Goal: Task Accomplishment & Management: Use online tool/utility

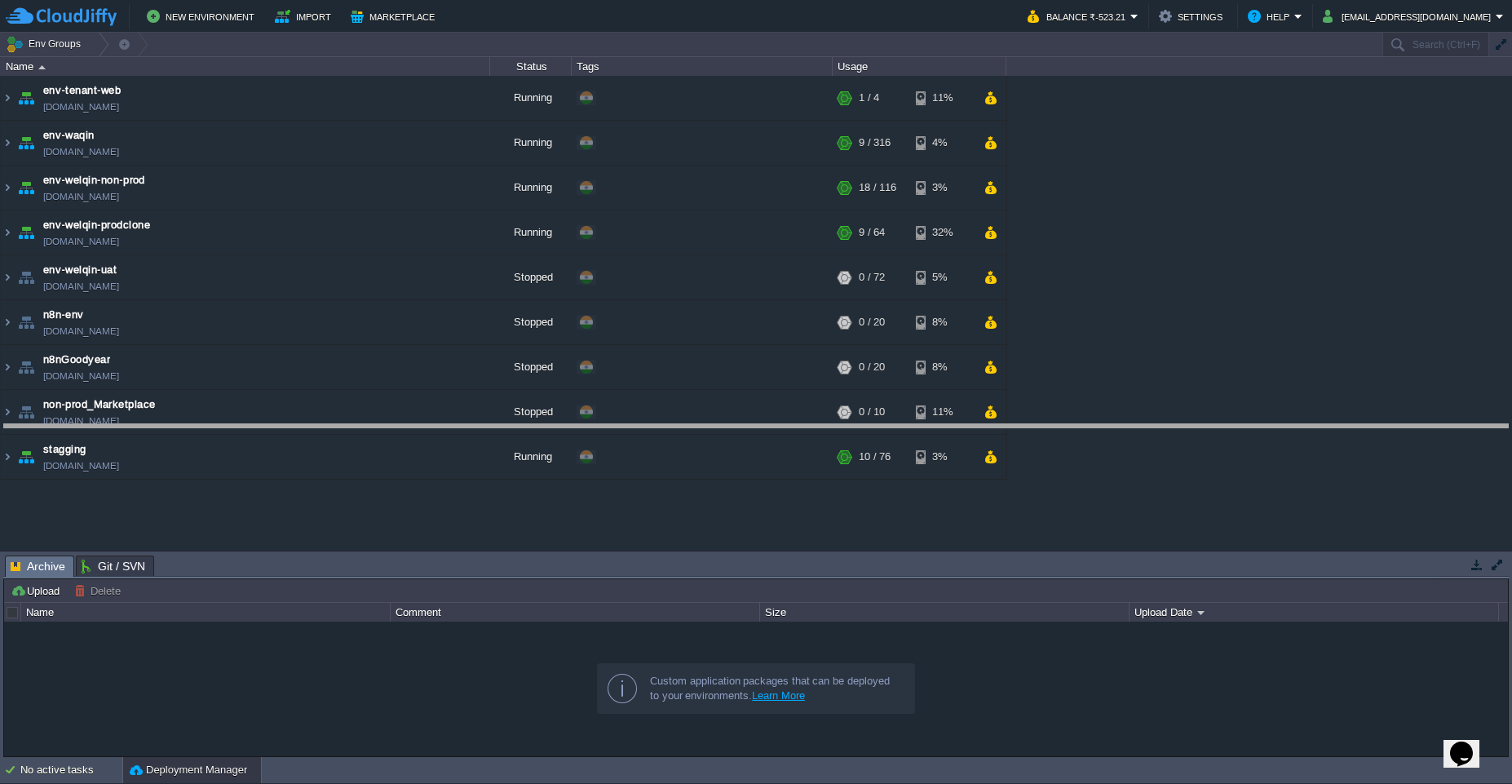
drag, startPoint x: 641, startPoint y: 561, endPoint x: 603, endPoint y: 411, distance: 154.7
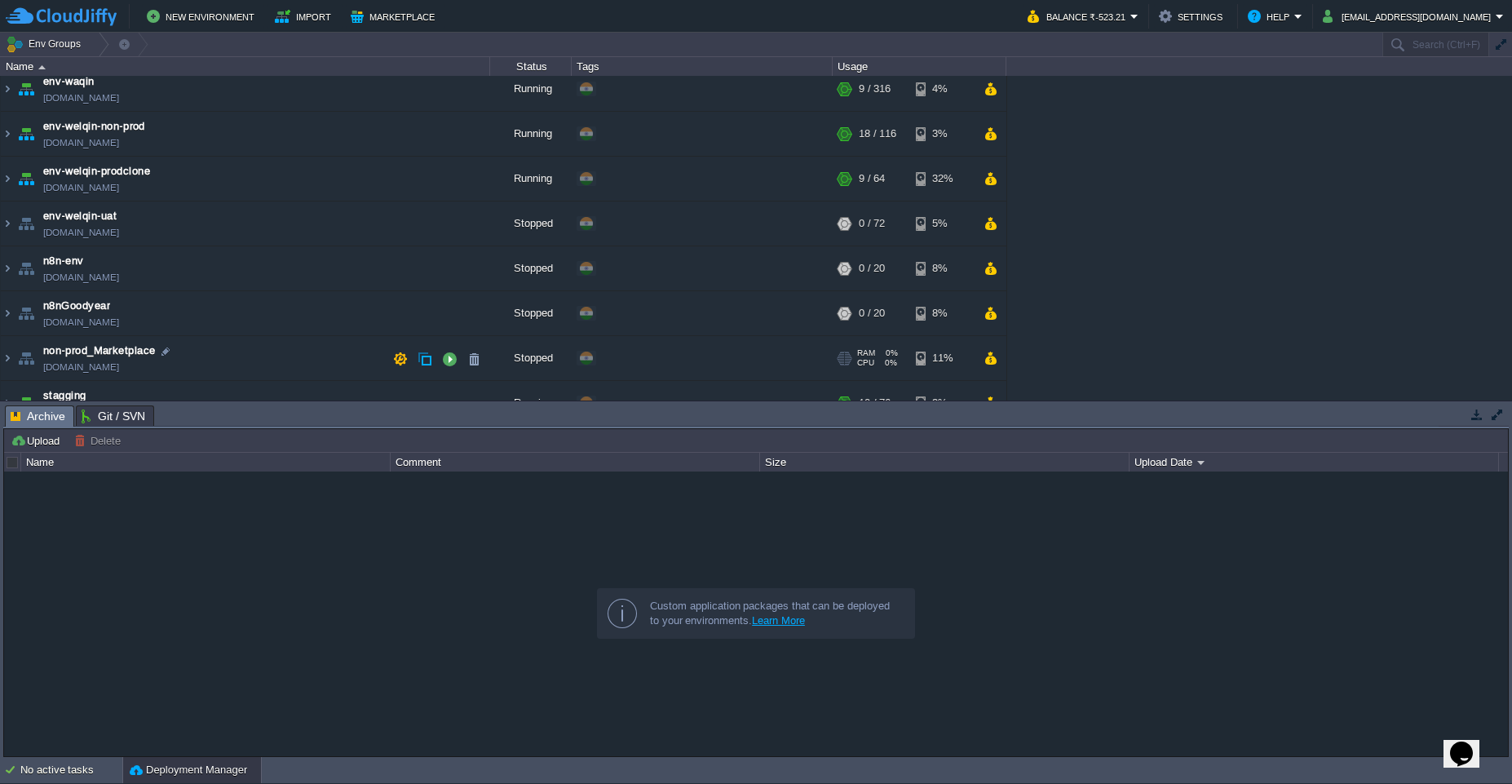
scroll to position [79, 0]
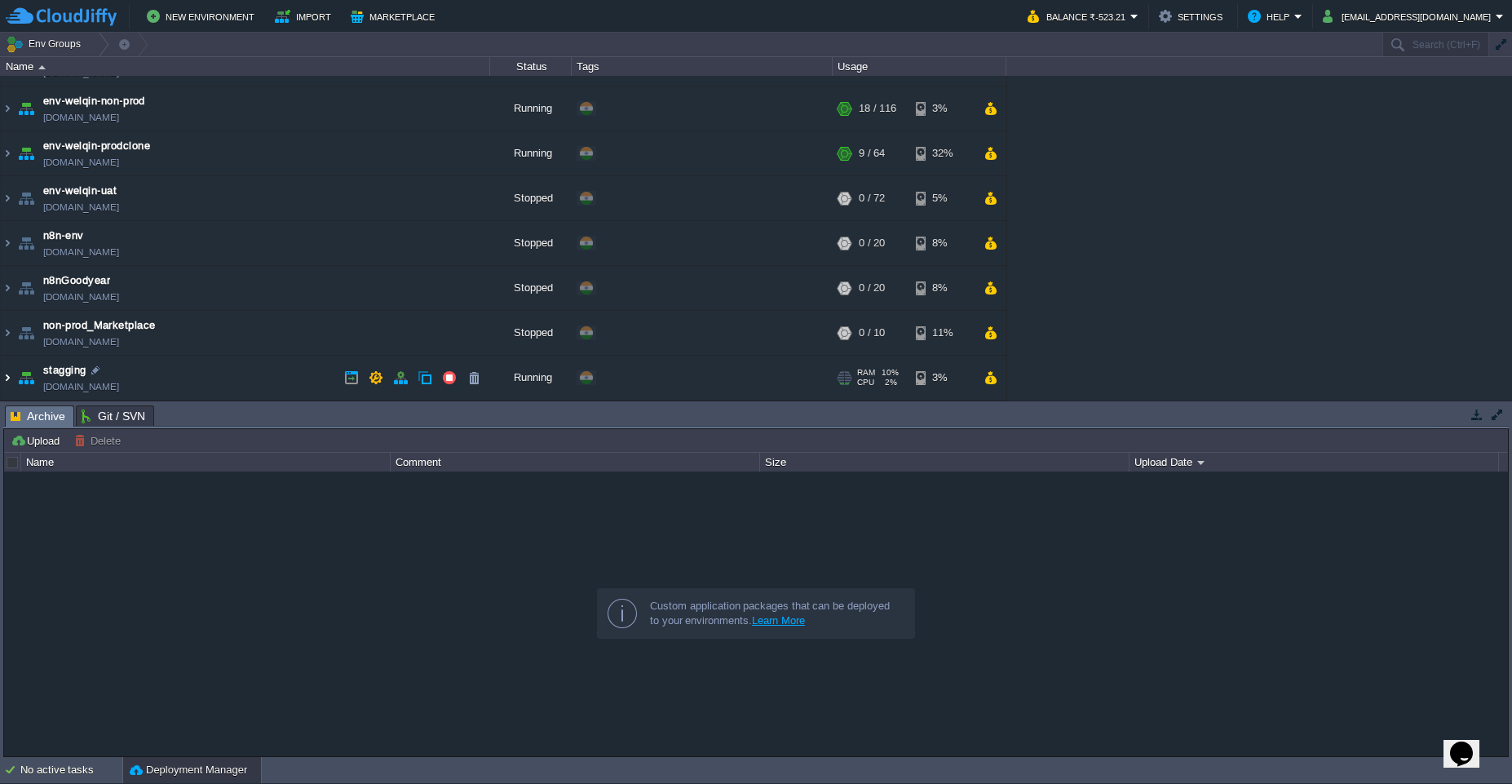
click at [9, 377] on img at bounding box center [7, 377] width 13 height 44
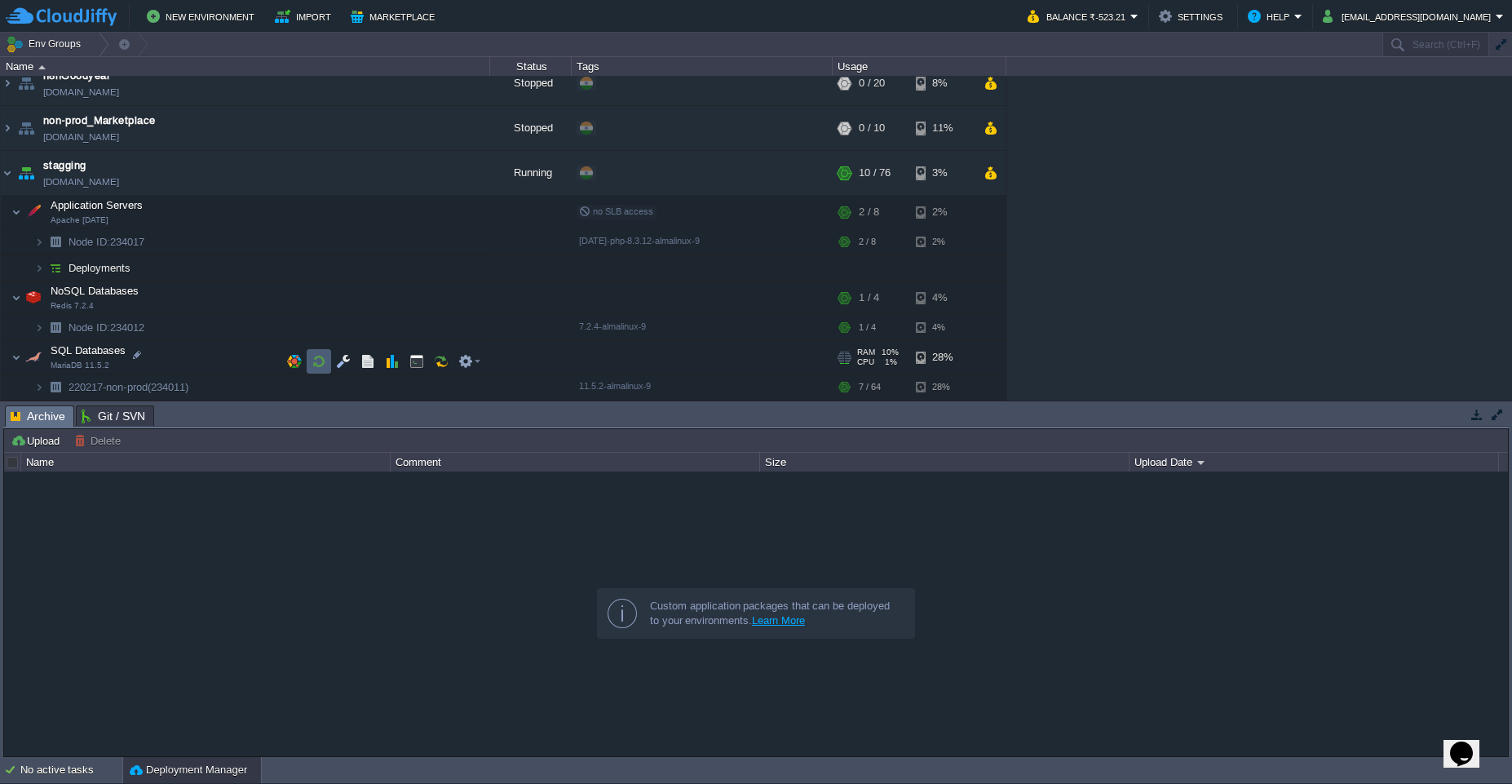
scroll to position [284, 0]
click at [410, 304] on button "button" at bounding box center [417, 297] width 14 height 14
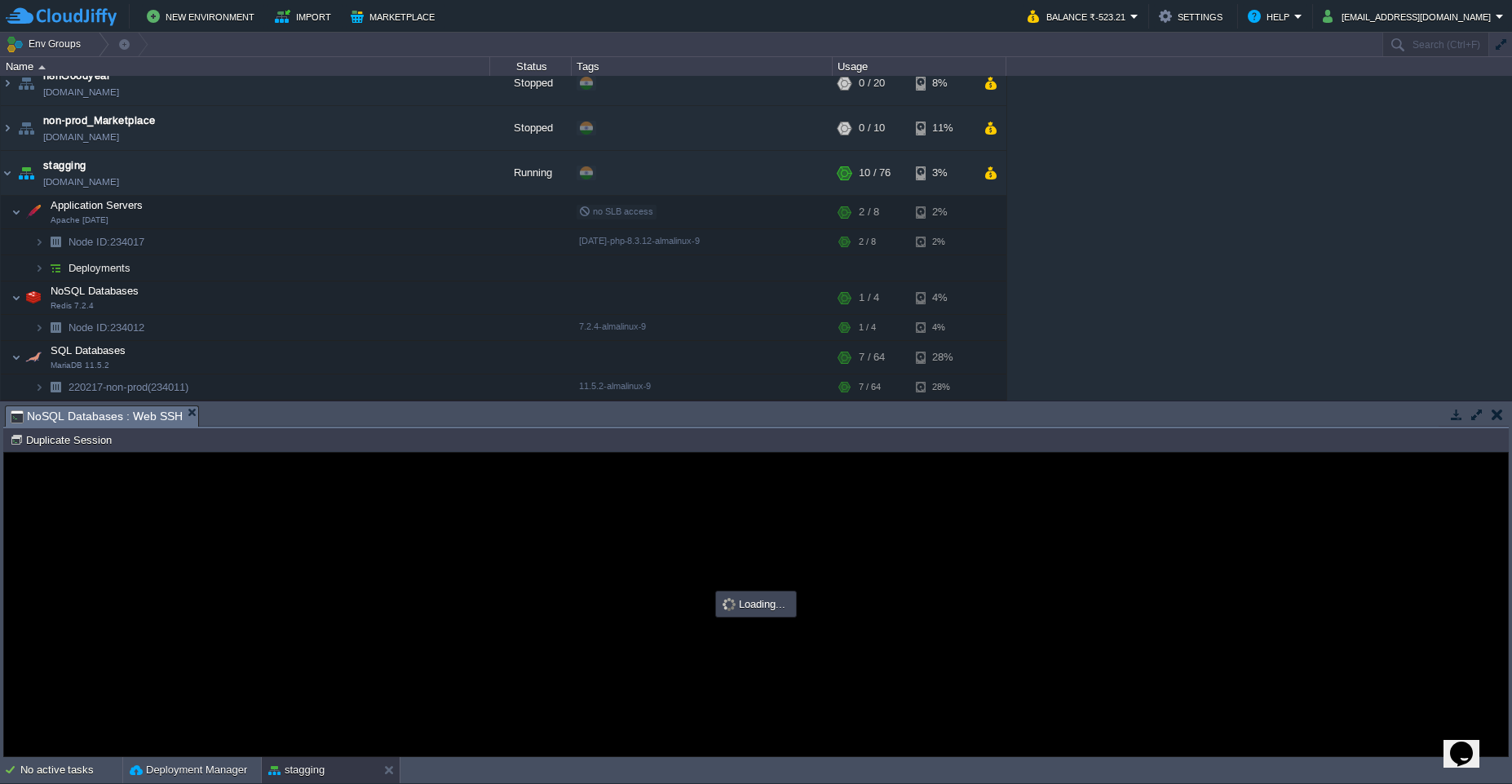
scroll to position [0, 0]
type input "#000000"
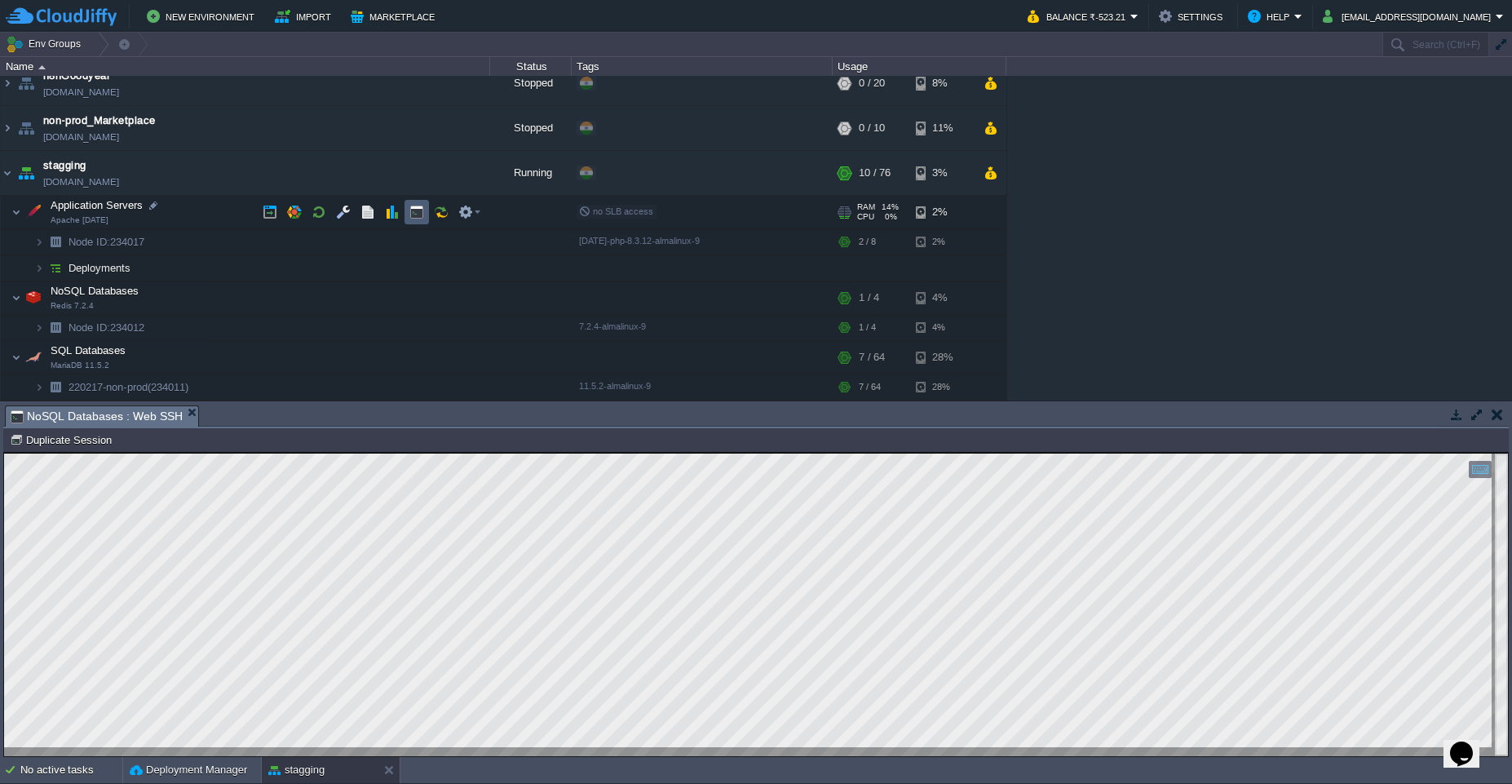
click at [423, 220] on td at bounding box center [416, 211] width 24 height 24
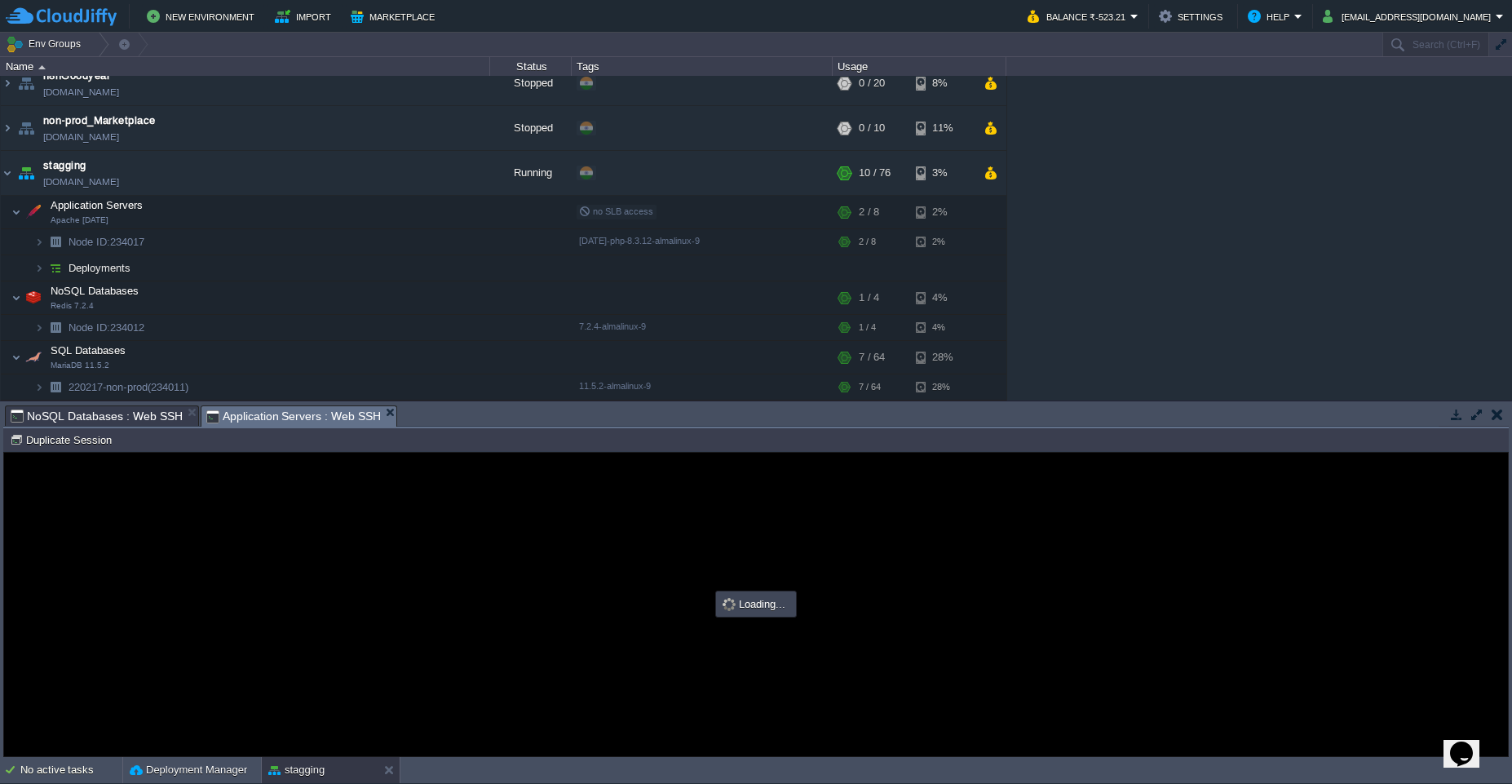
type input "#000000"
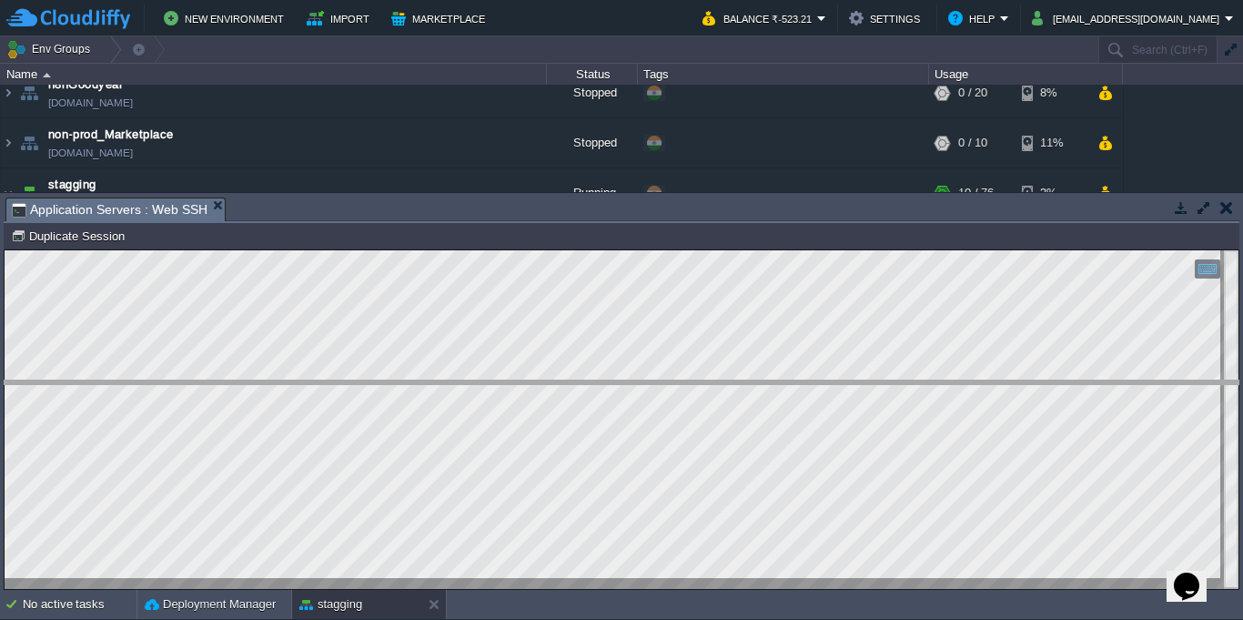
drag, startPoint x: 666, startPoint y: 211, endPoint x: 681, endPoint y: 394, distance: 183.5
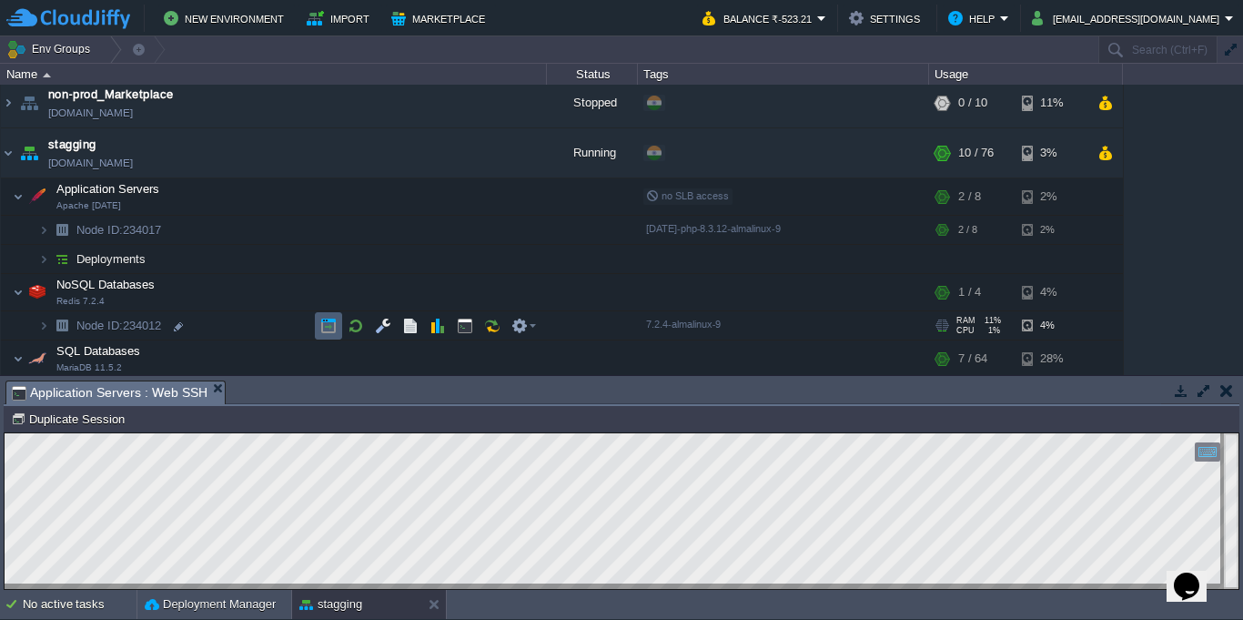
scroll to position [389, 0]
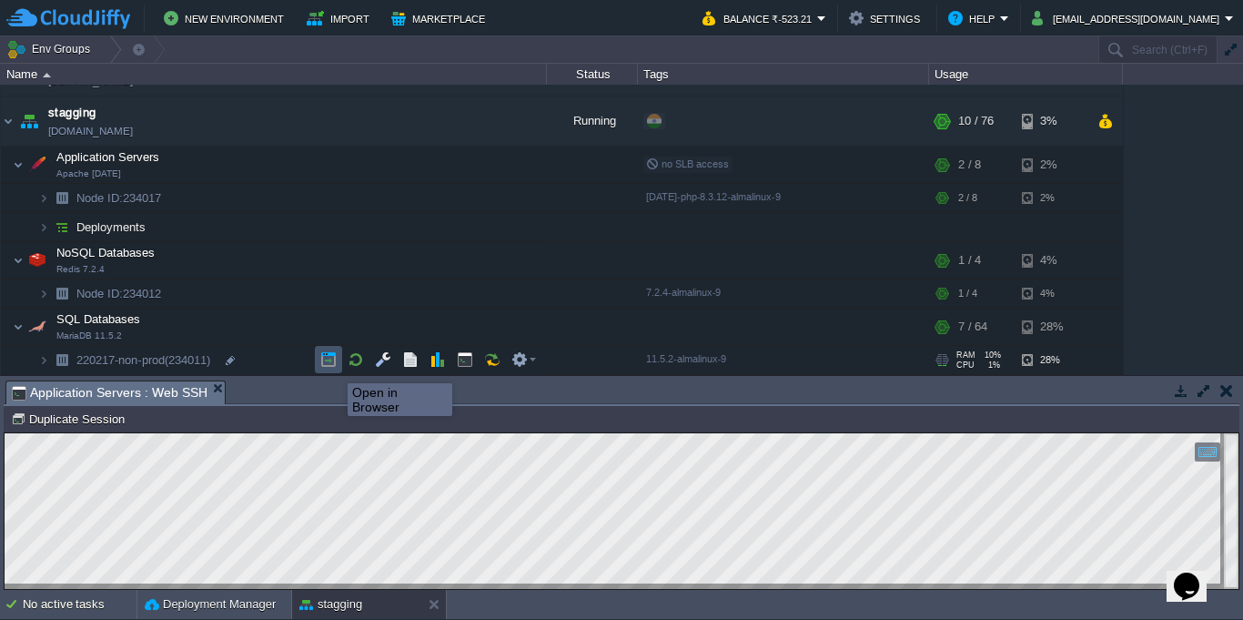
click at [334, 367] on button "button" at bounding box center [328, 359] width 16 height 16
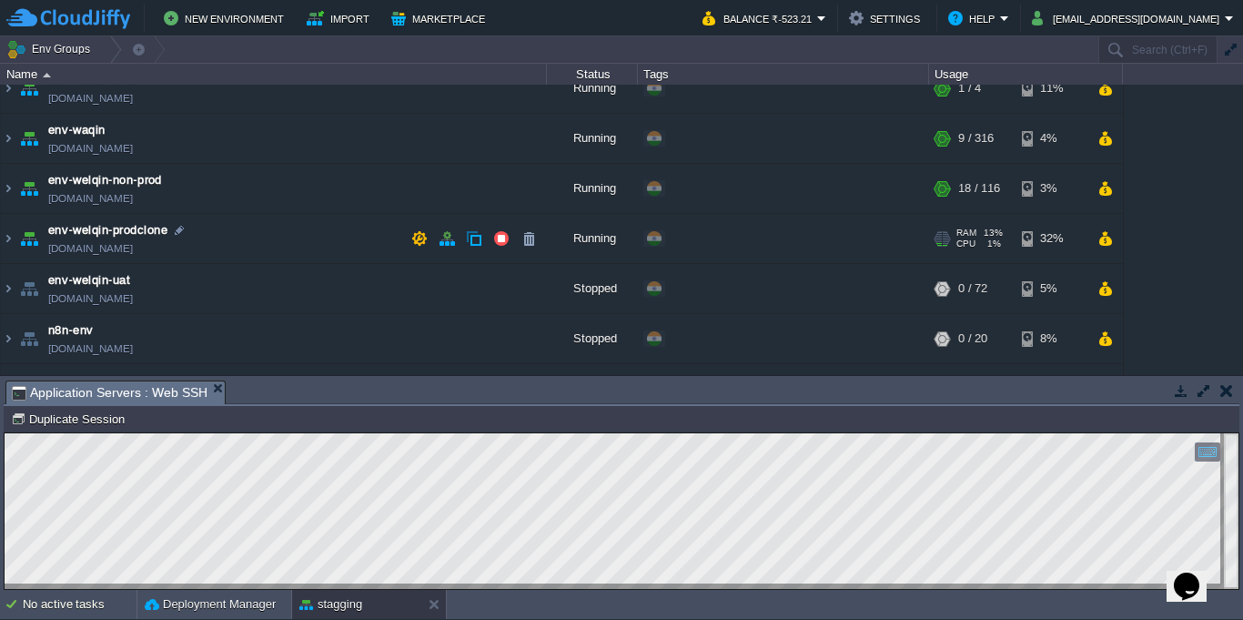
scroll to position [0, 0]
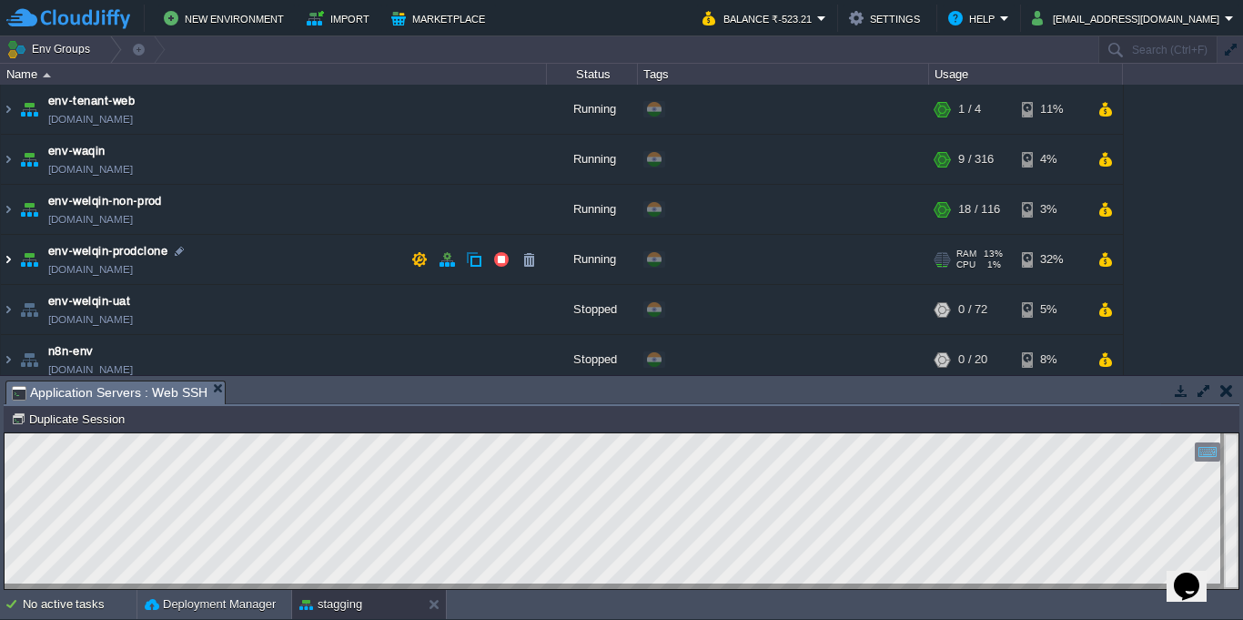
click at [1, 272] on img at bounding box center [8, 259] width 15 height 49
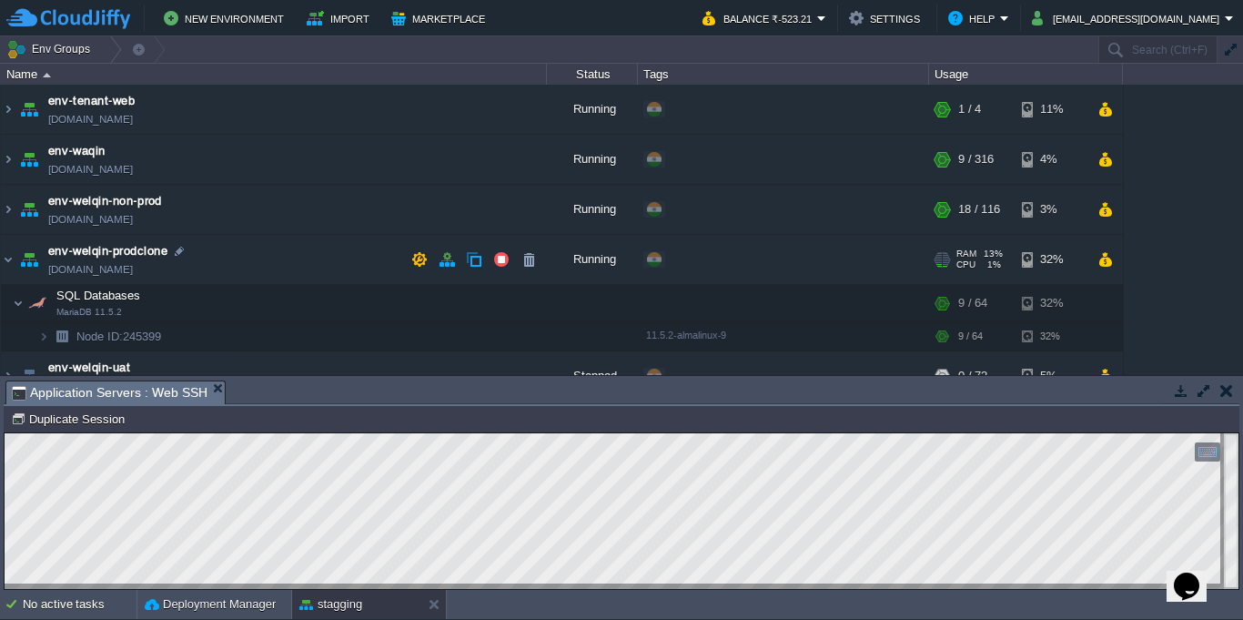
scroll to position [164, 0]
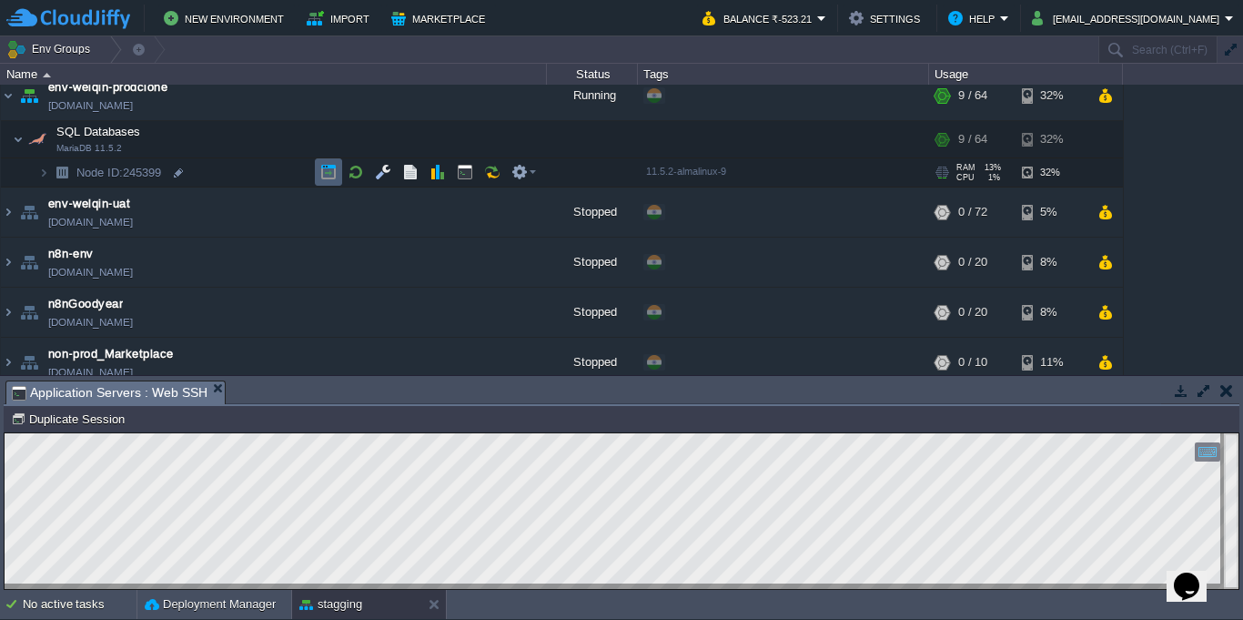
click at [337, 173] on td at bounding box center [328, 171] width 27 height 27
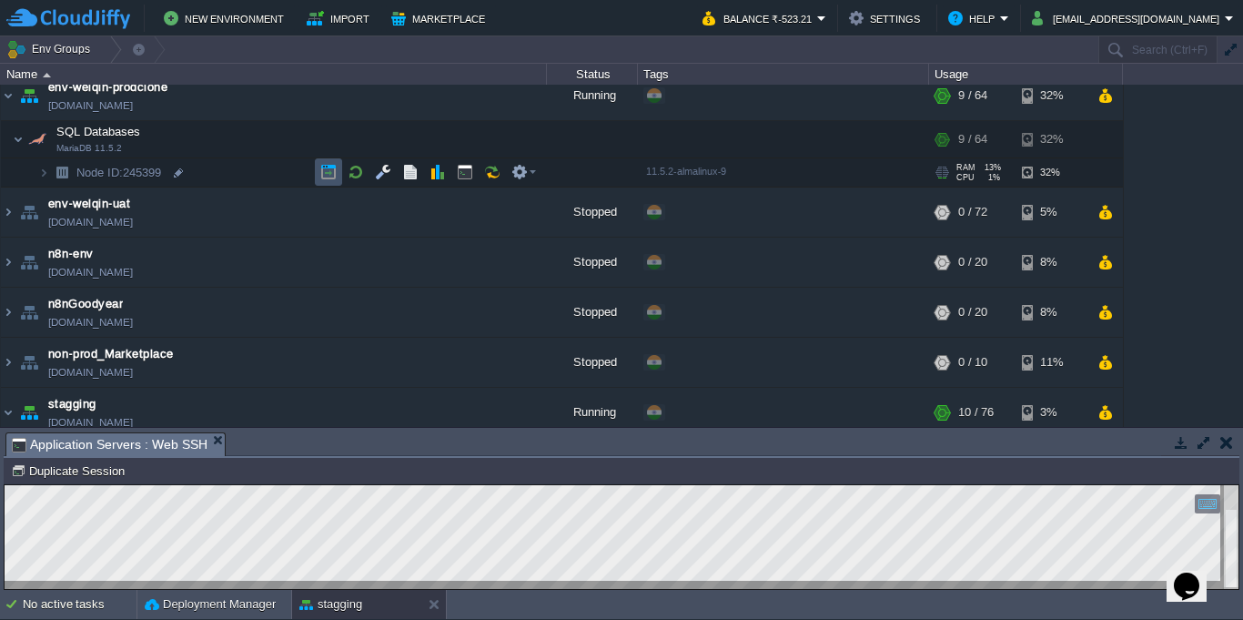
click at [327, 179] on button "button" at bounding box center [328, 172] width 16 height 16
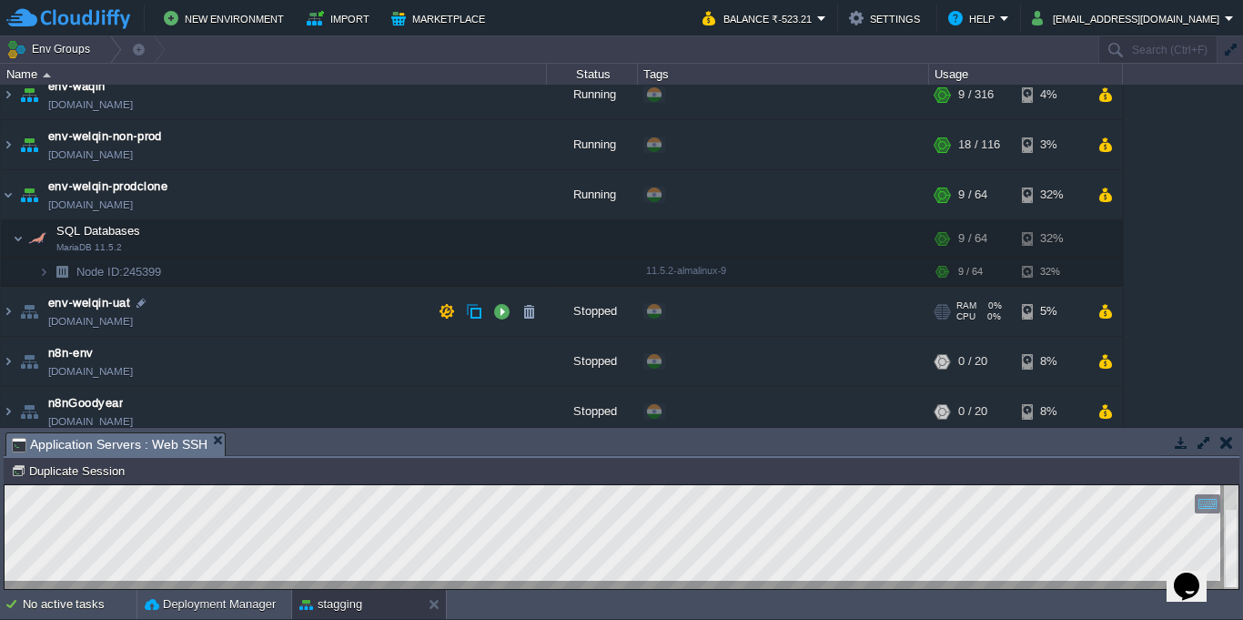
scroll to position [0, 0]
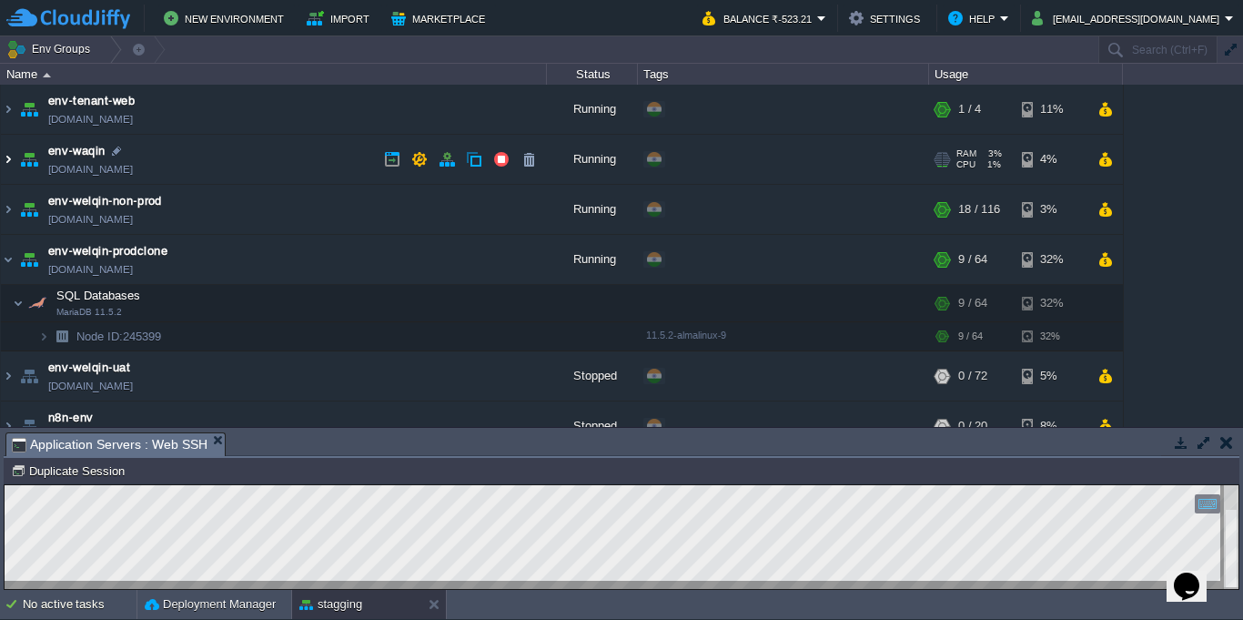
click at [5, 160] on img at bounding box center [8, 159] width 15 height 49
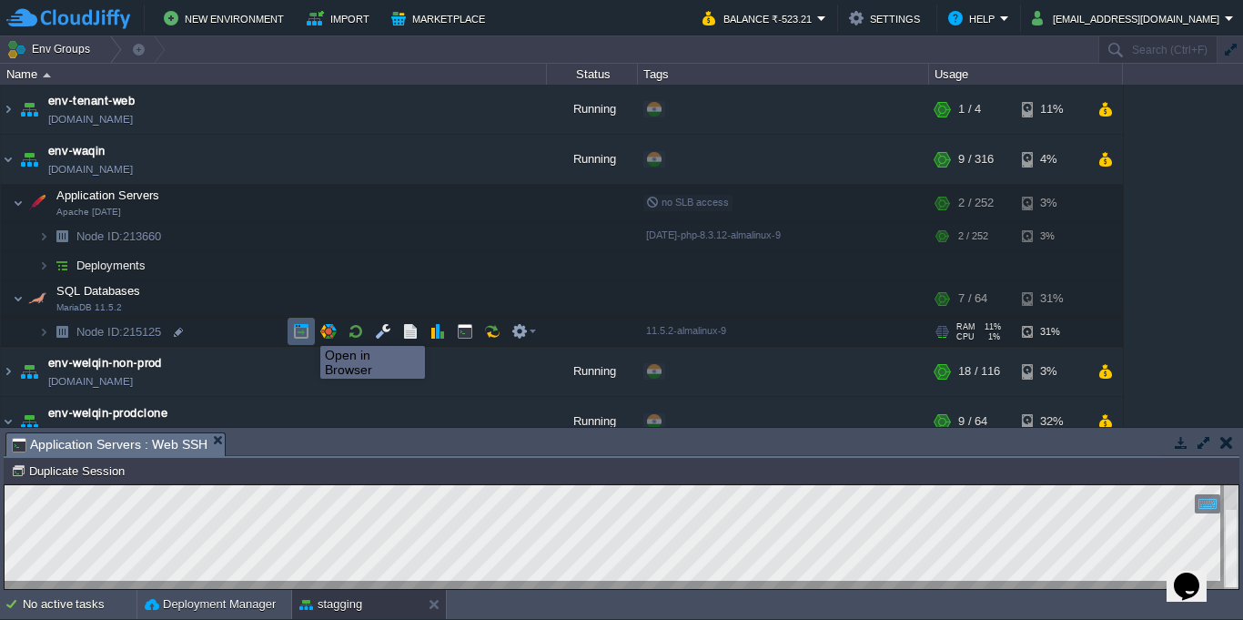
click at [296, 329] on button "button" at bounding box center [301, 331] width 16 height 16
click at [42, 335] on img at bounding box center [43, 332] width 11 height 28
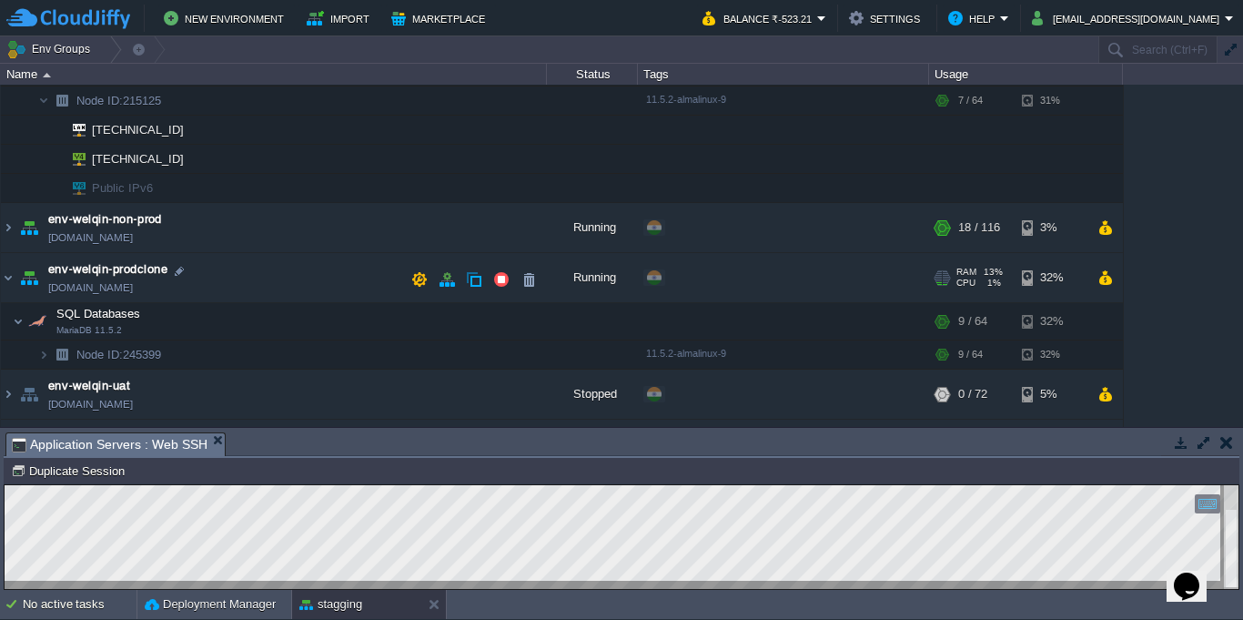
scroll to position [164, 0]
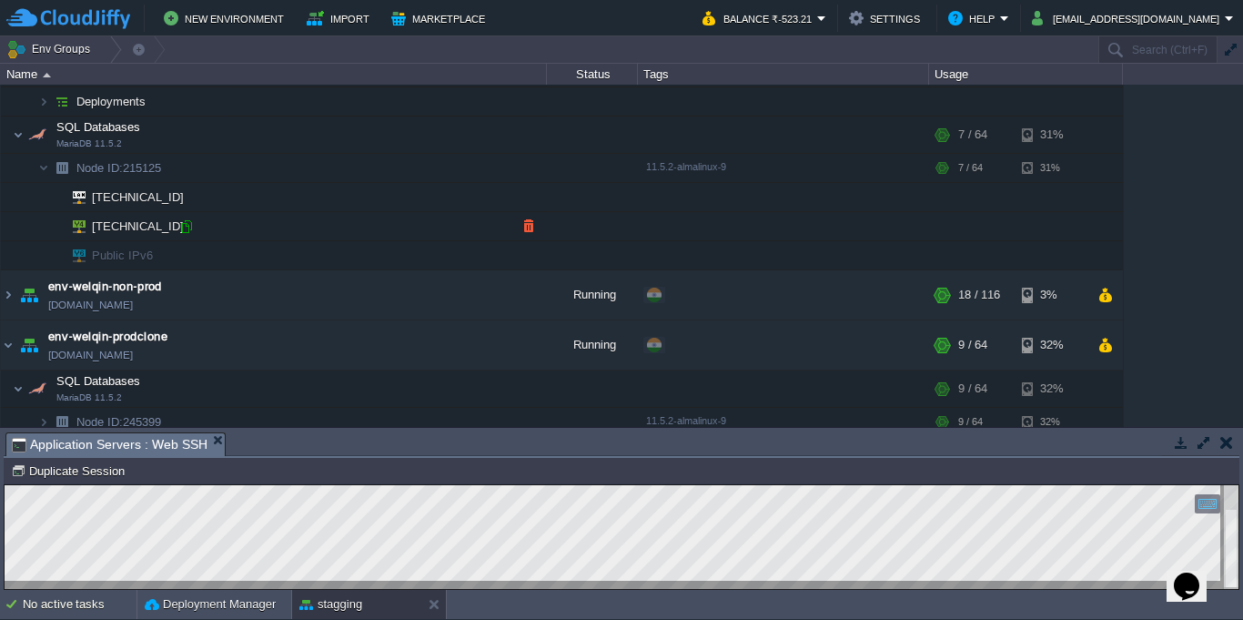
click at [187, 234] on div at bounding box center [186, 226] width 16 height 16
click at [16, 288] on img at bounding box center [28, 294] width 25 height 49
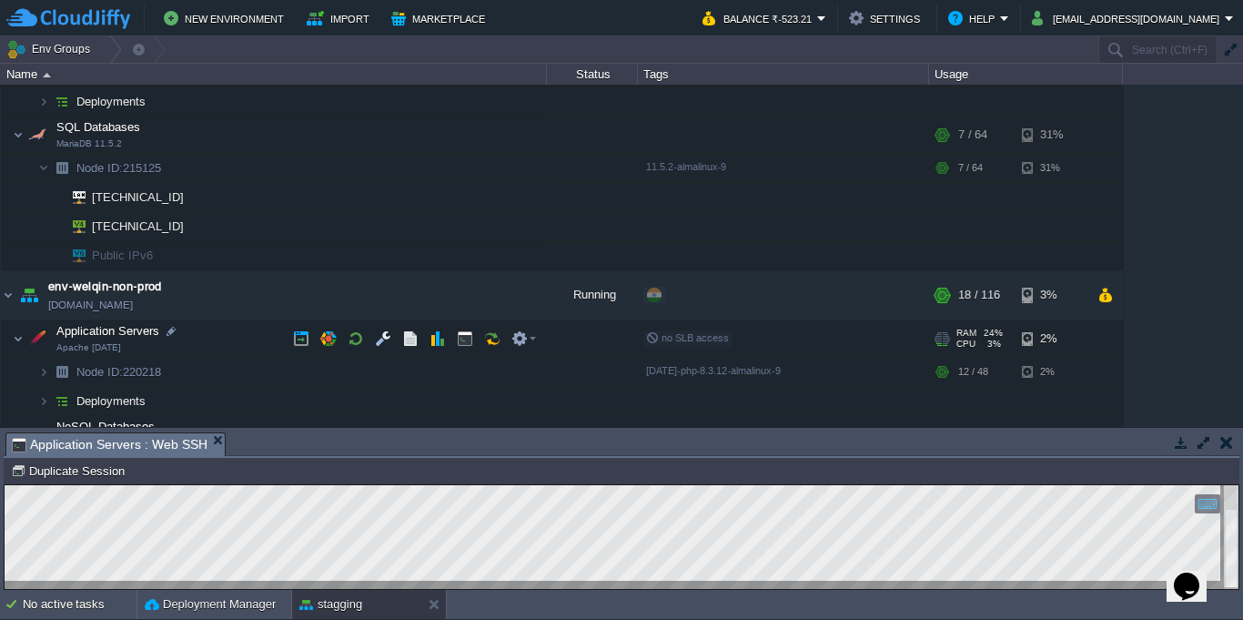
scroll to position [328, 0]
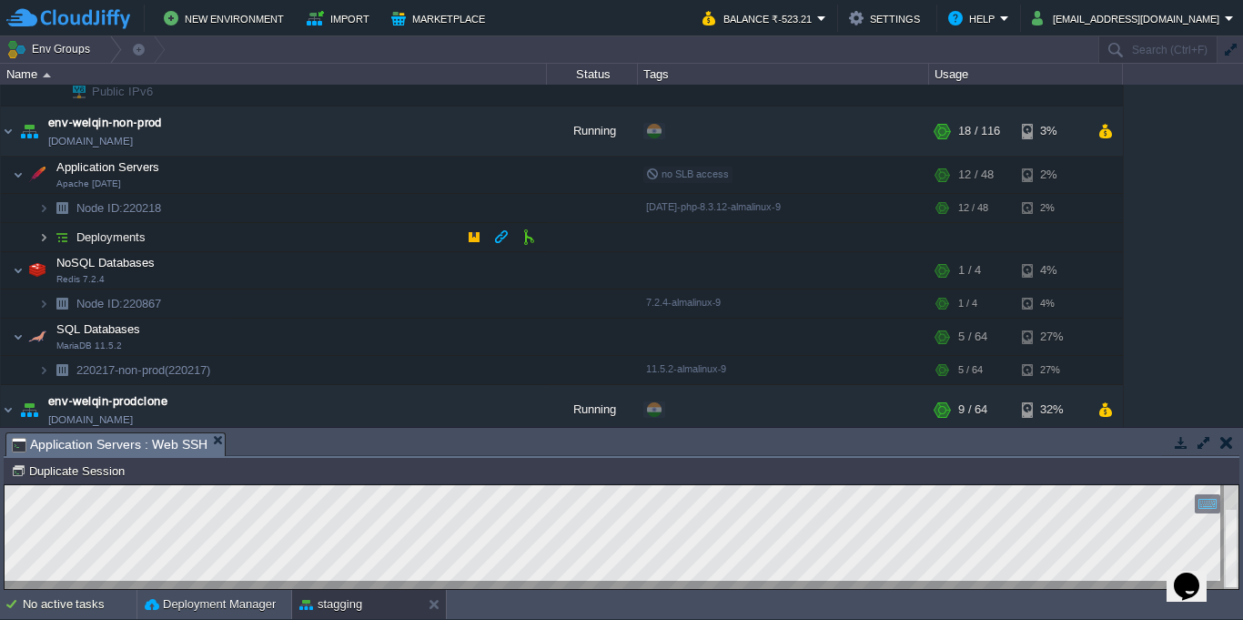
click at [38, 236] on img at bounding box center [43, 237] width 11 height 28
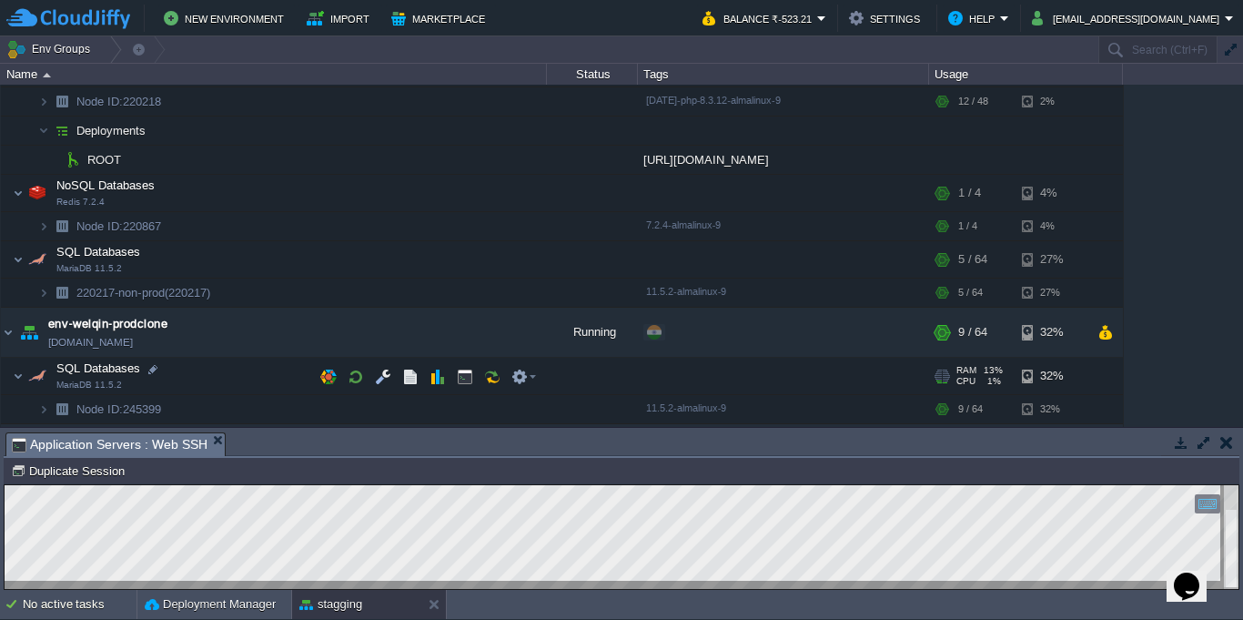
scroll to position [491, 0]
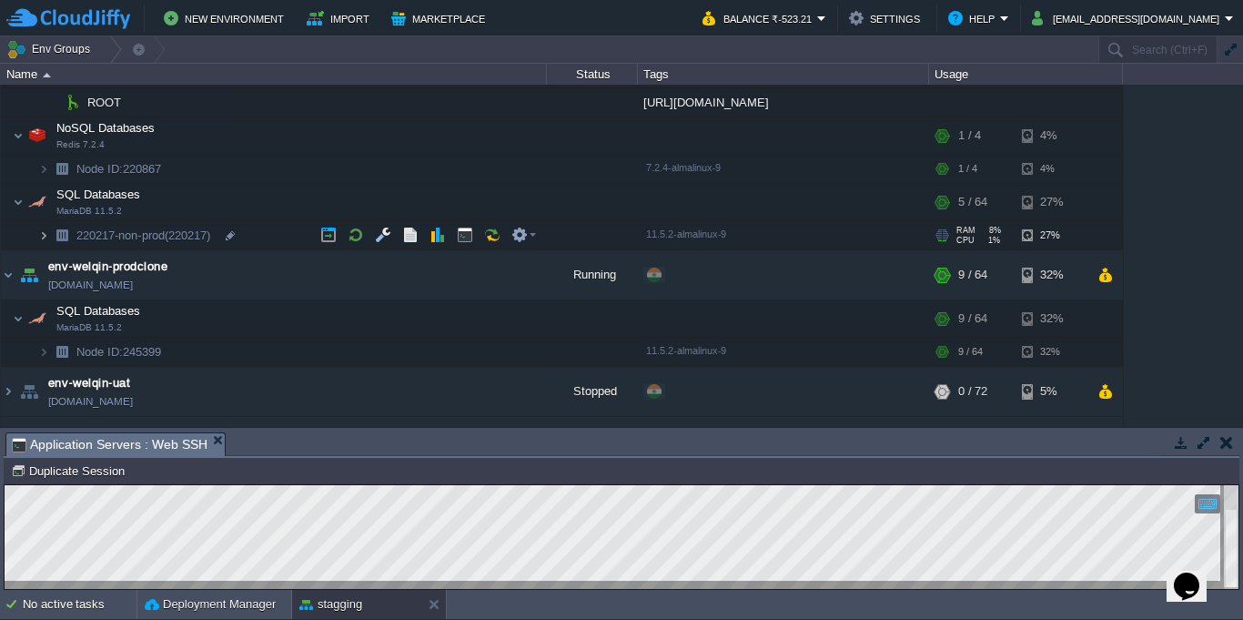
click at [43, 238] on img at bounding box center [43, 235] width 11 height 28
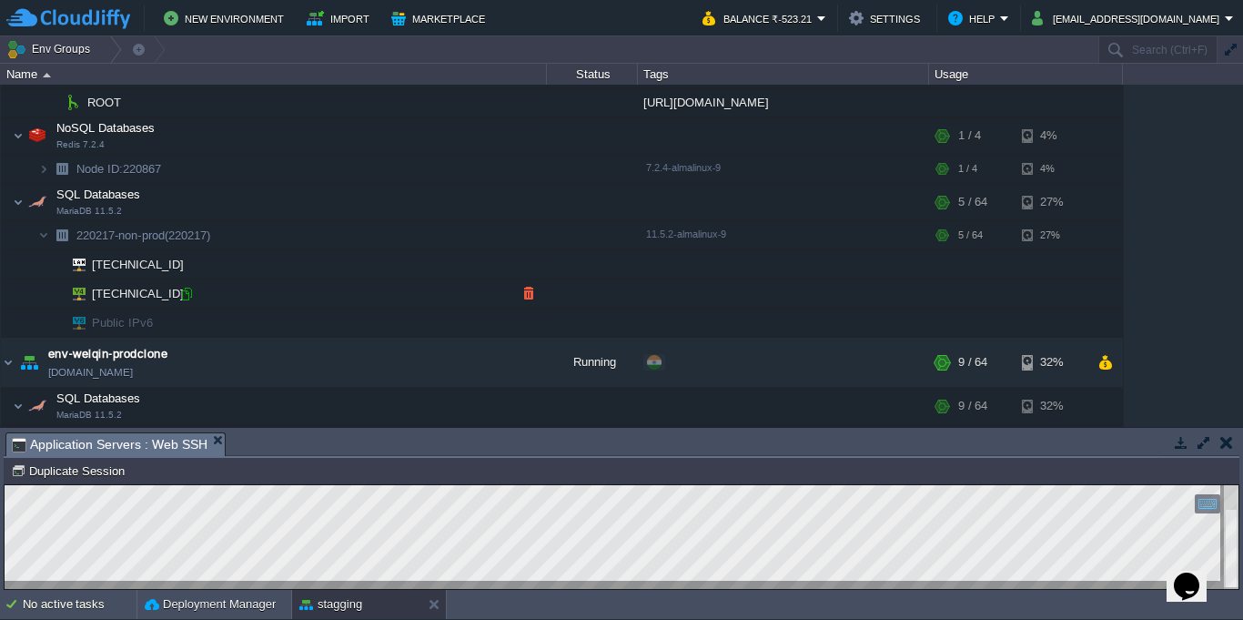
click at [186, 296] on div at bounding box center [186, 294] width 16 height 16
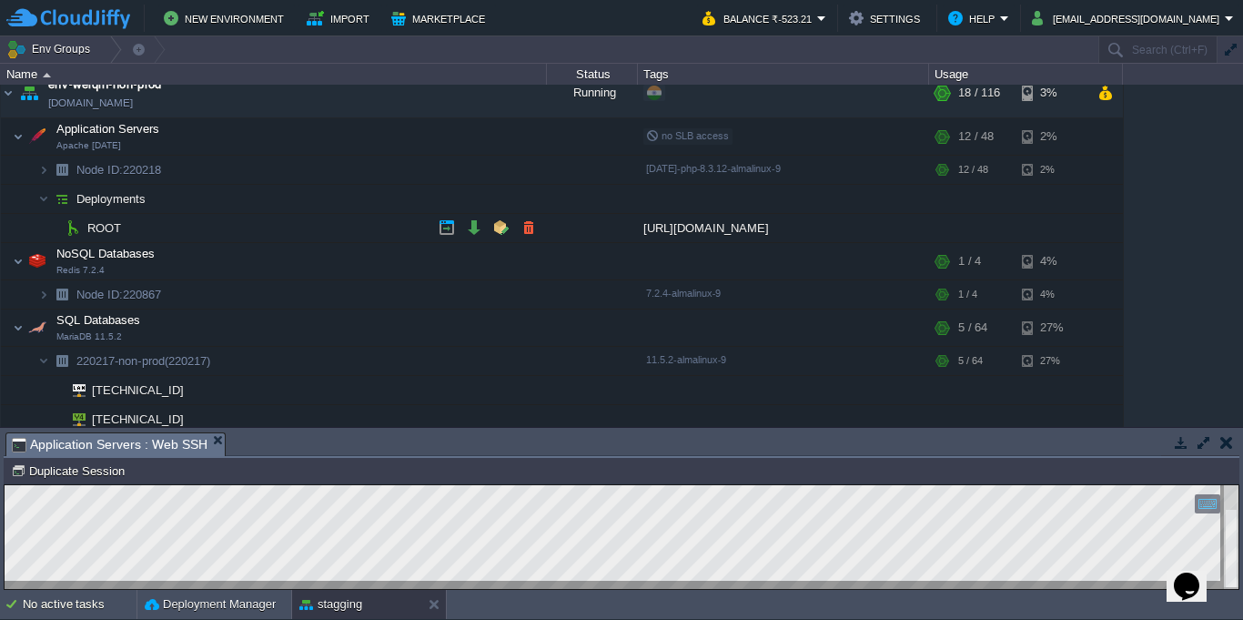
scroll to position [328, 0]
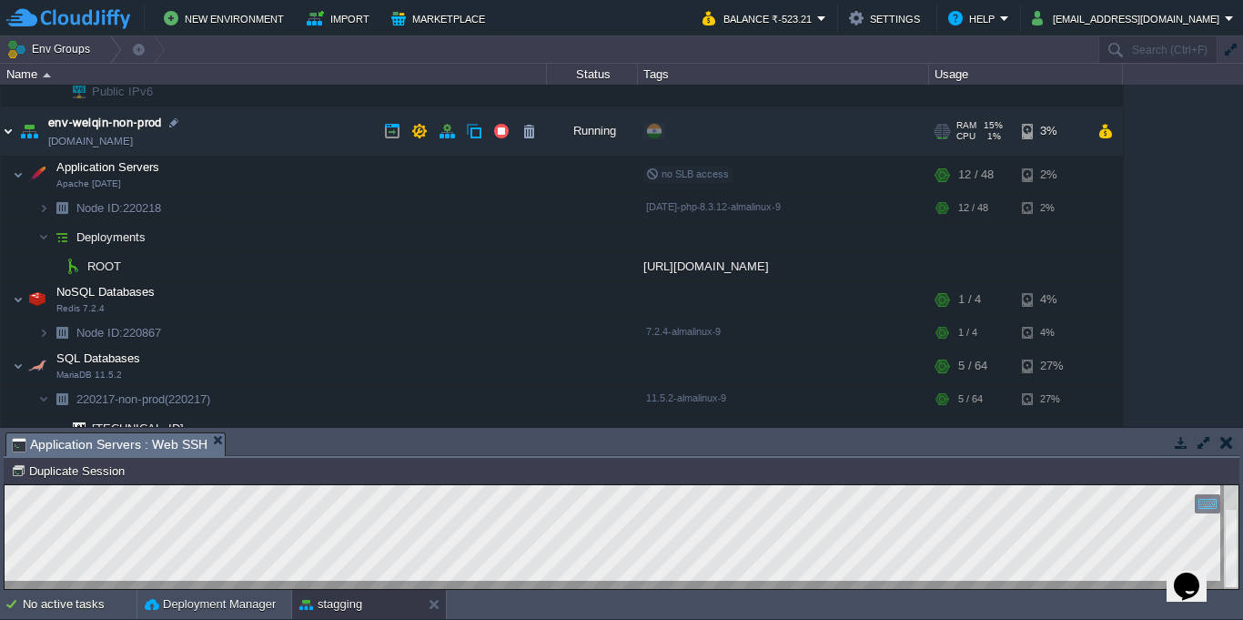
click at [6, 137] on img at bounding box center [8, 130] width 15 height 49
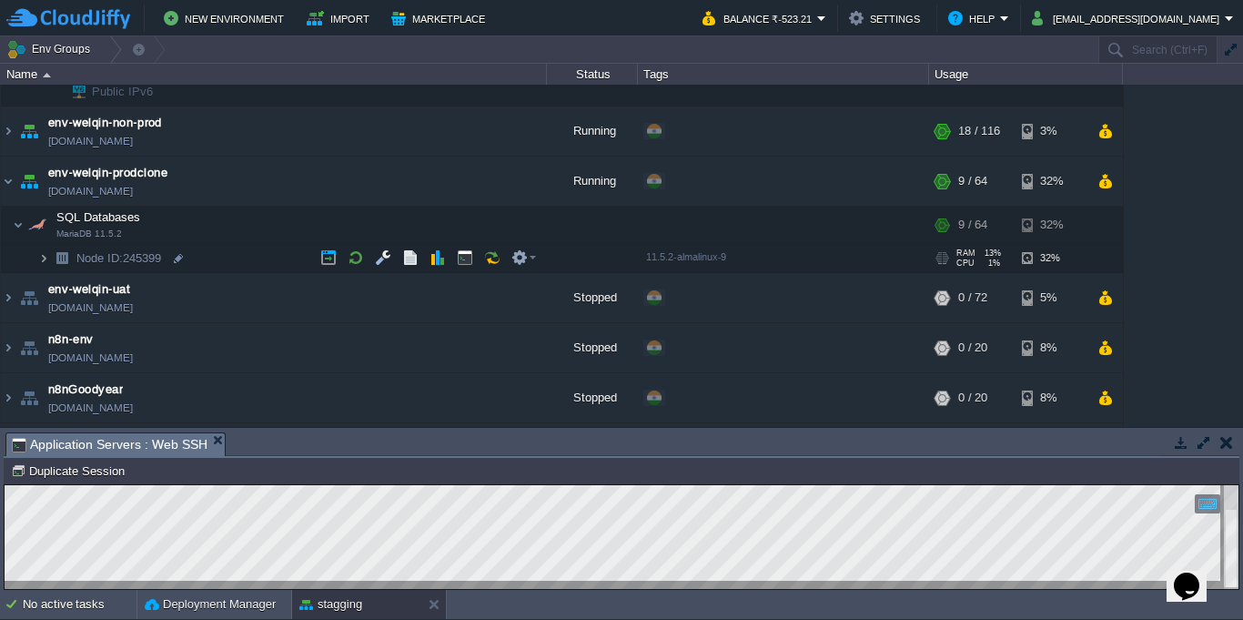
click at [39, 258] on img at bounding box center [43, 258] width 11 height 28
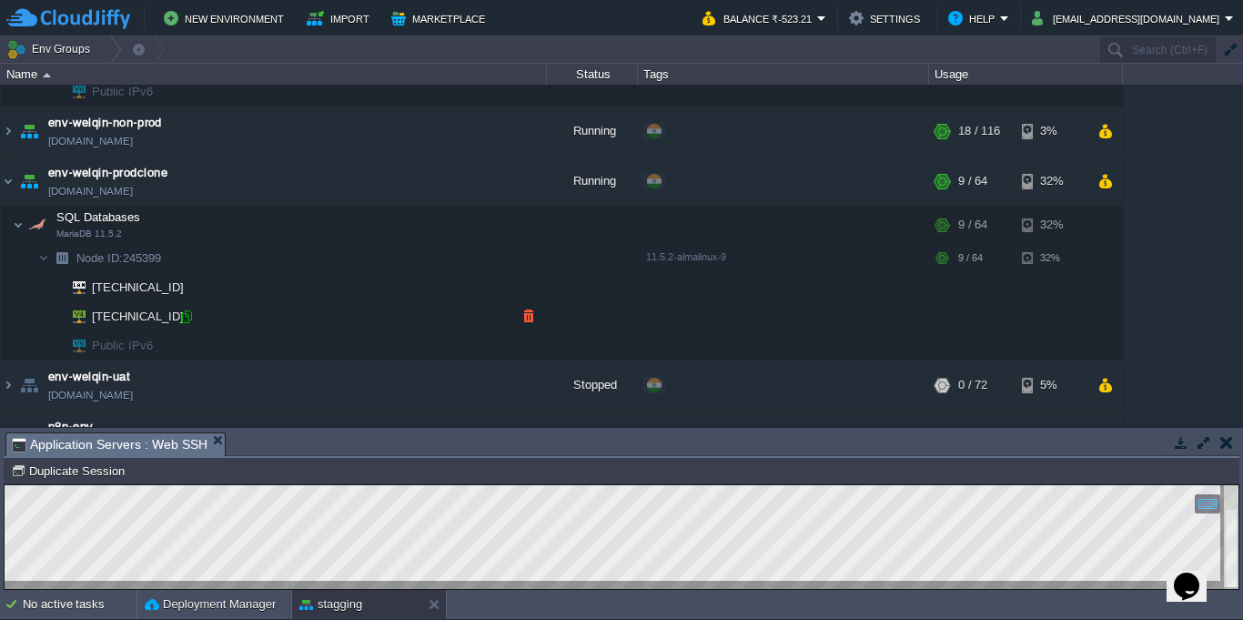
click at [183, 319] on div at bounding box center [186, 317] width 16 height 16
click at [0, 174] on table "env-tenant-web [DOMAIN_NAME] Running + Add to Env Group RAM 9% CPU 1% 1 / 4 11%…" at bounding box center [562, 298] width 1124 height 1082
click at [7, 189] on img at bounding box center [8, 181] width 15 height 49
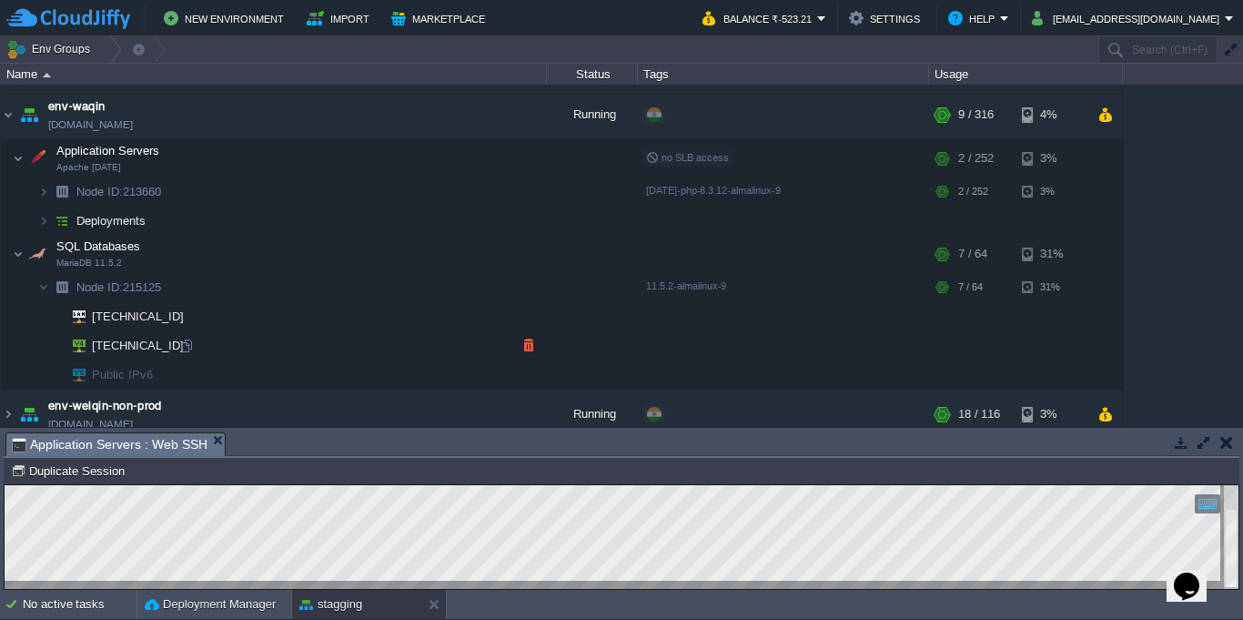
scroll to position [0, 0]
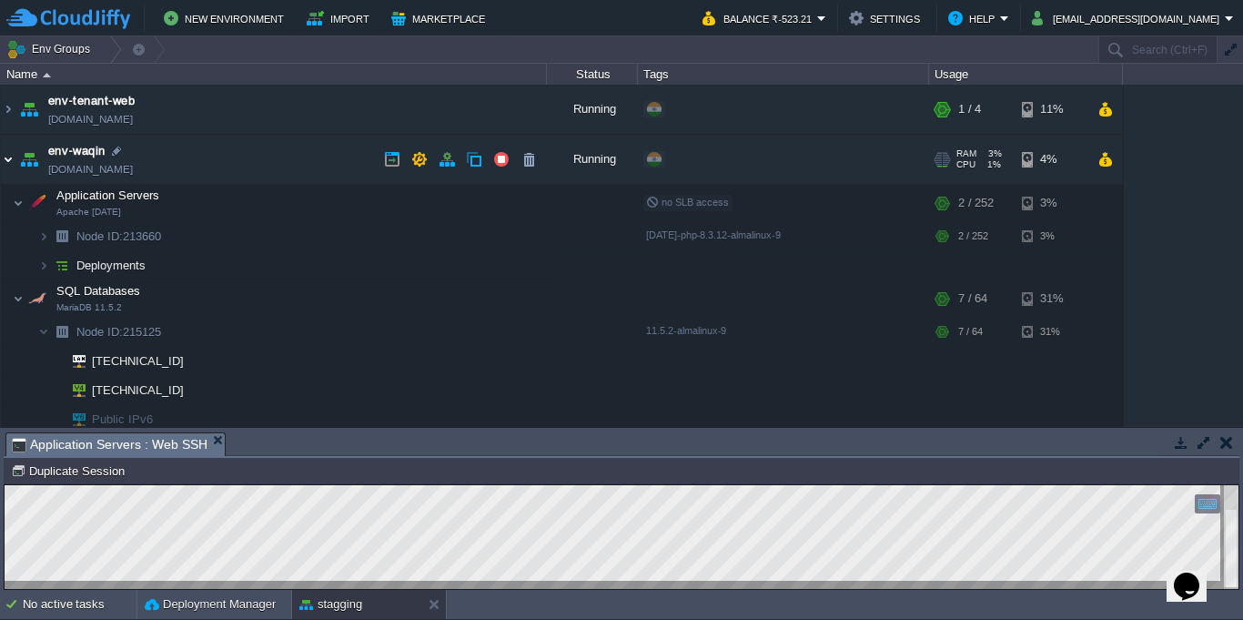
click at [9, 164] on img at bounding box center [8, 159] width 15 height 49
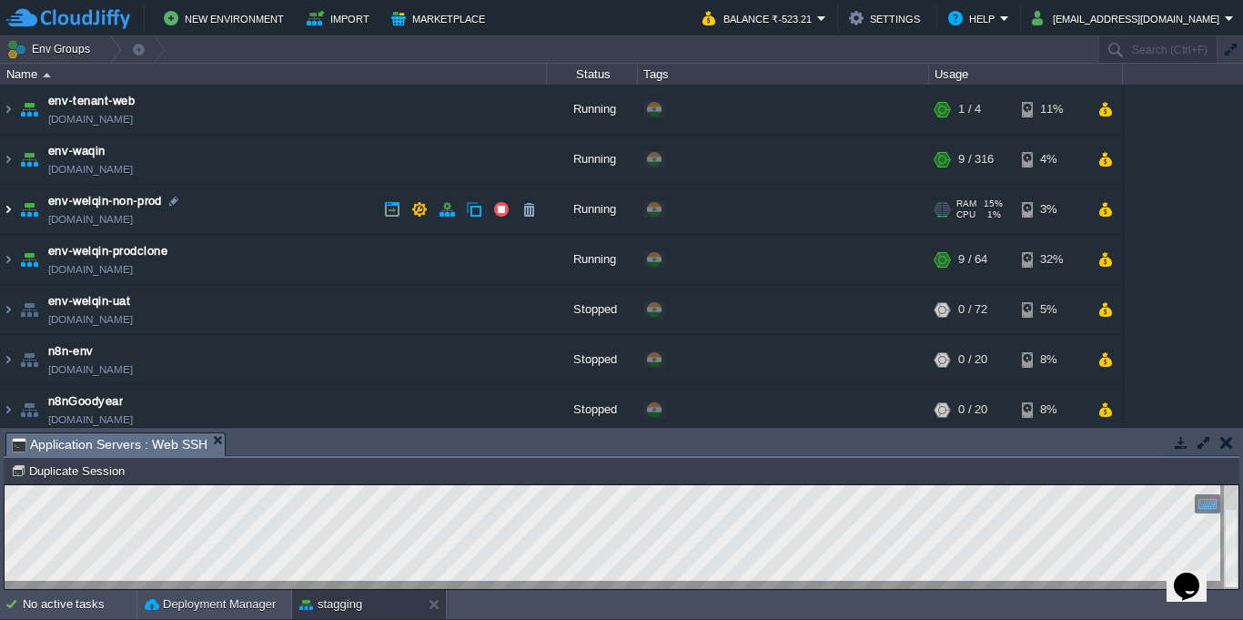
click at [14, 207] on img at bounding box center [8, 209] width 15 height 49
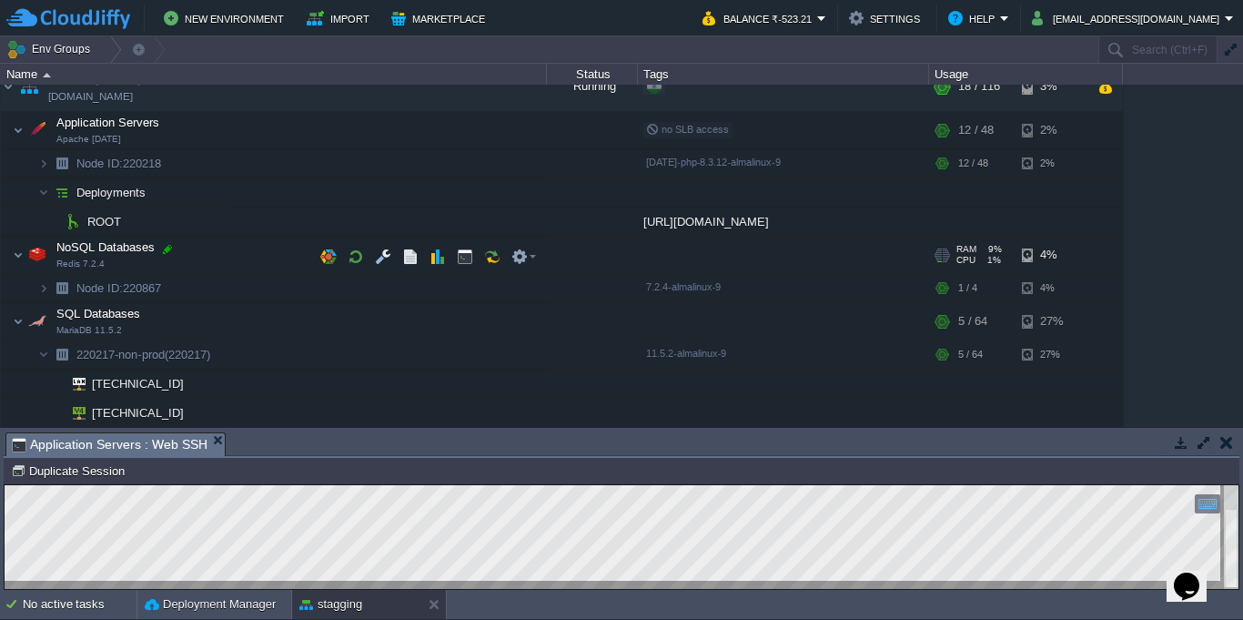
scroll to position [164, 0]
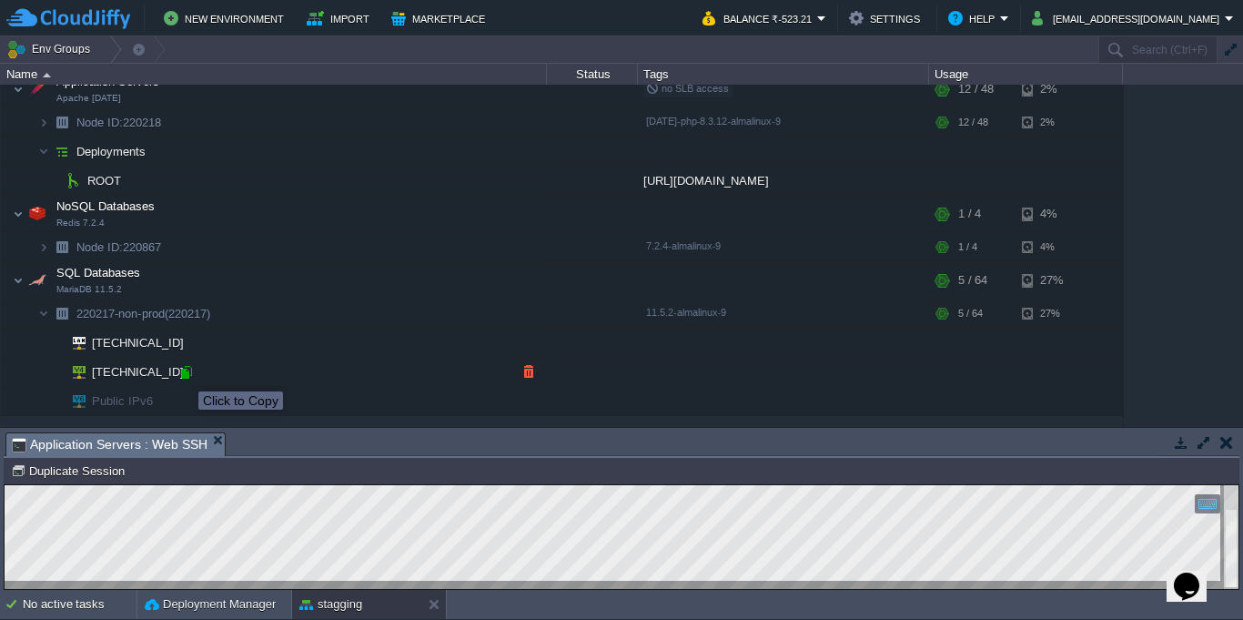
click at [185, 375] on div at bounding box center [186, 372] width 16 height 16
type input "[TECHNICAL_ID]"
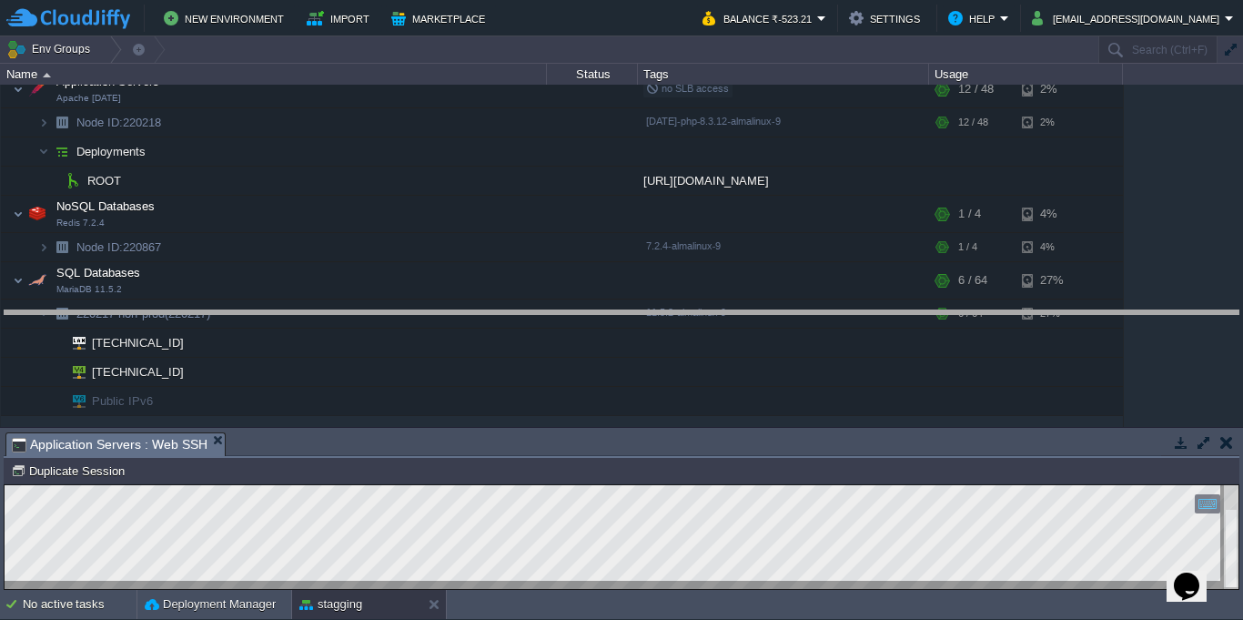
drag, startPoint x: 601, startPoint y: 450, endPoint x: 601, endPoint y: 334, distance: 115.6
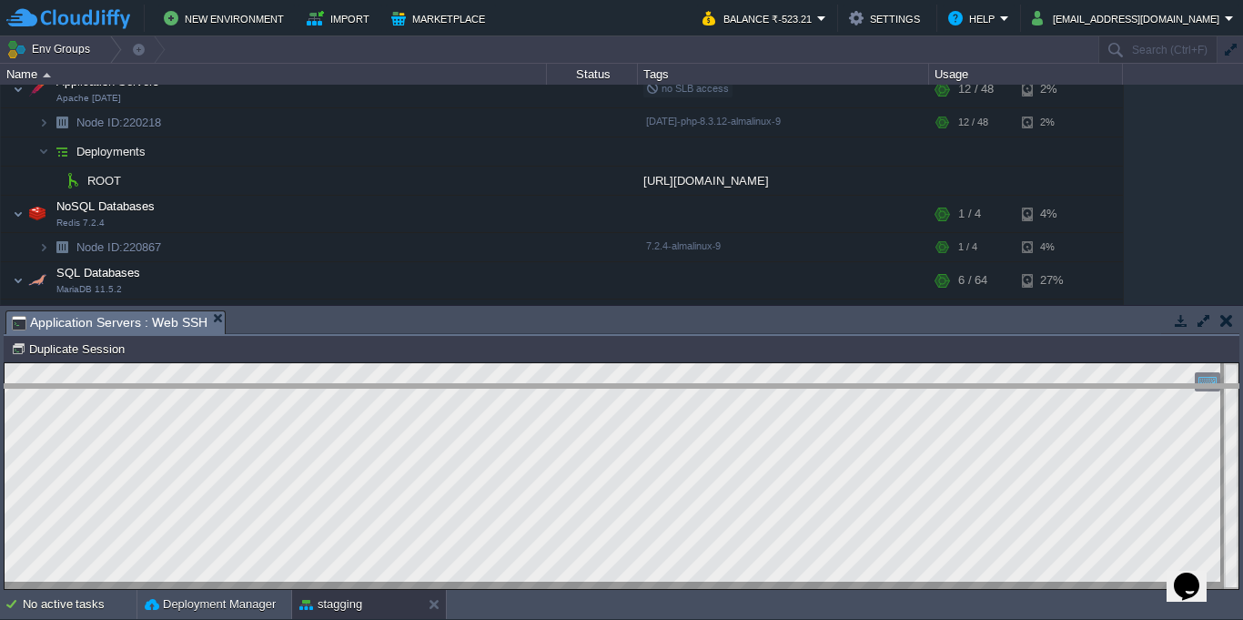
drag, startPoint x: 509, startPoint y: 329, endPoint x: 509, endPoint y: 480, distance: 150.2
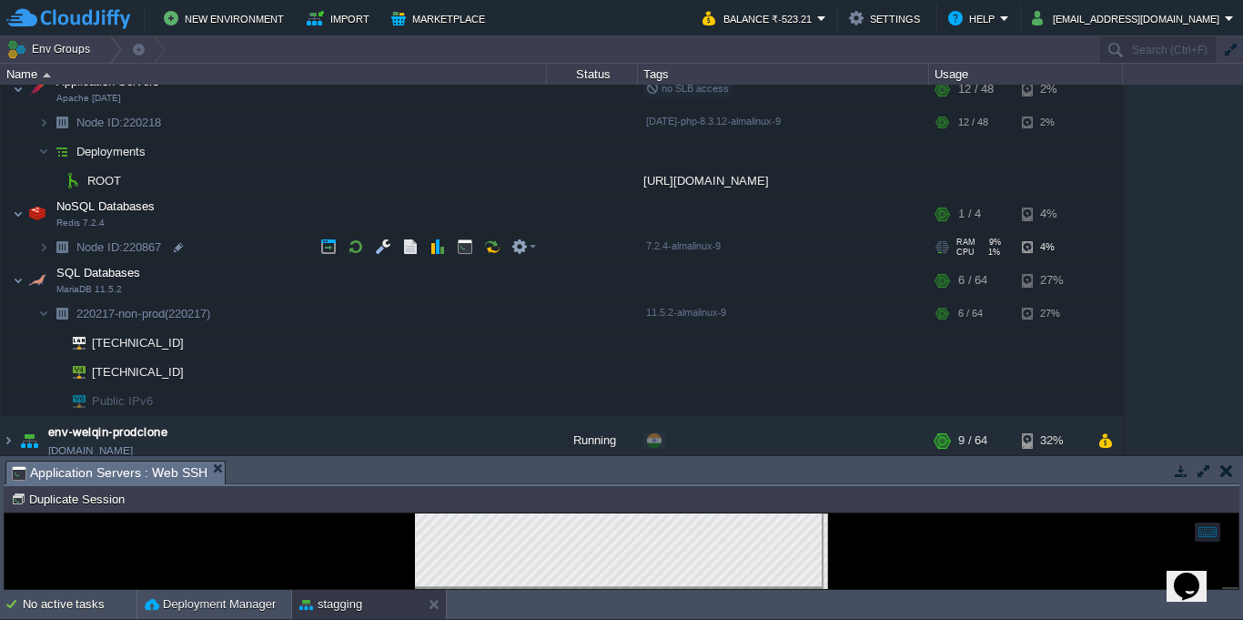
scroll to position [0, 0]
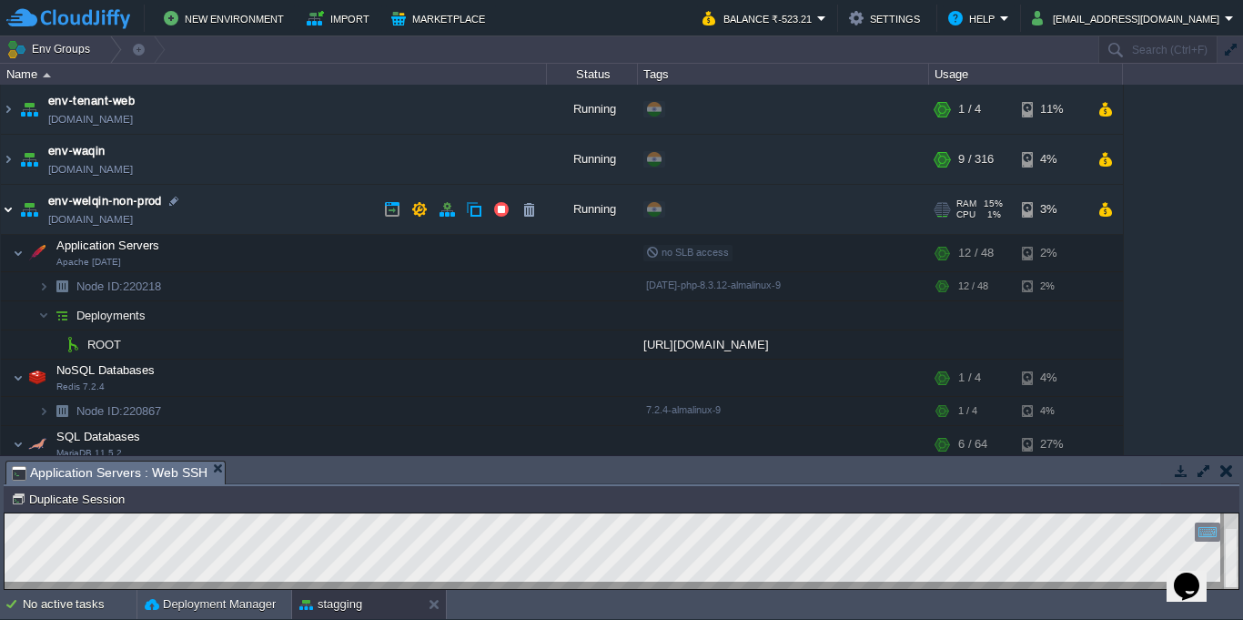
click at [4, 218] on img at bounding box center [8, 209] width 15 height 49
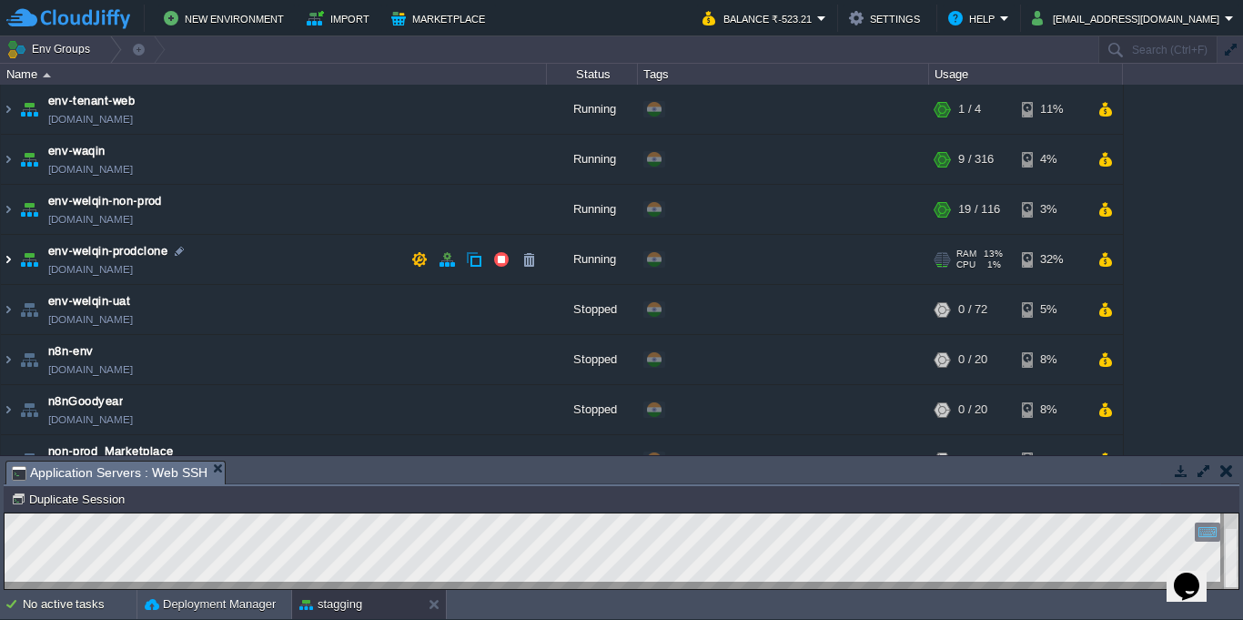
click at [11, 260] on img at bounding box center [8, 259] width 15 height 49
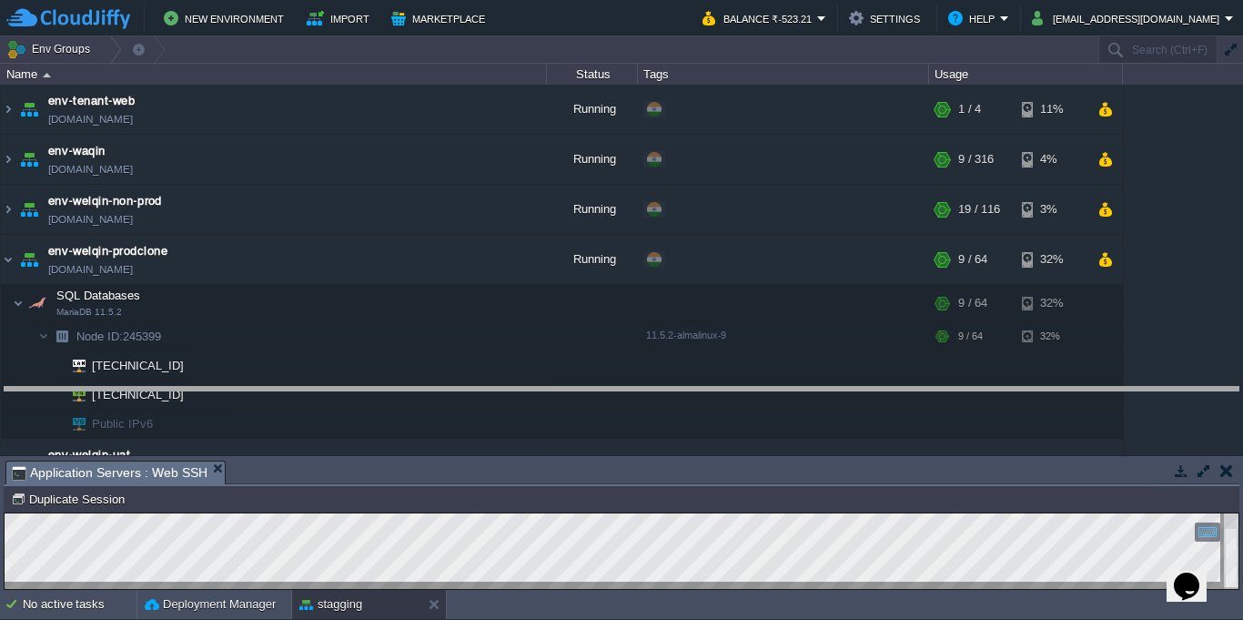
drag, startPoint x: 734, startPoint y: 479, endPoint x: 734, endPoint y: 405, distance: 73.7
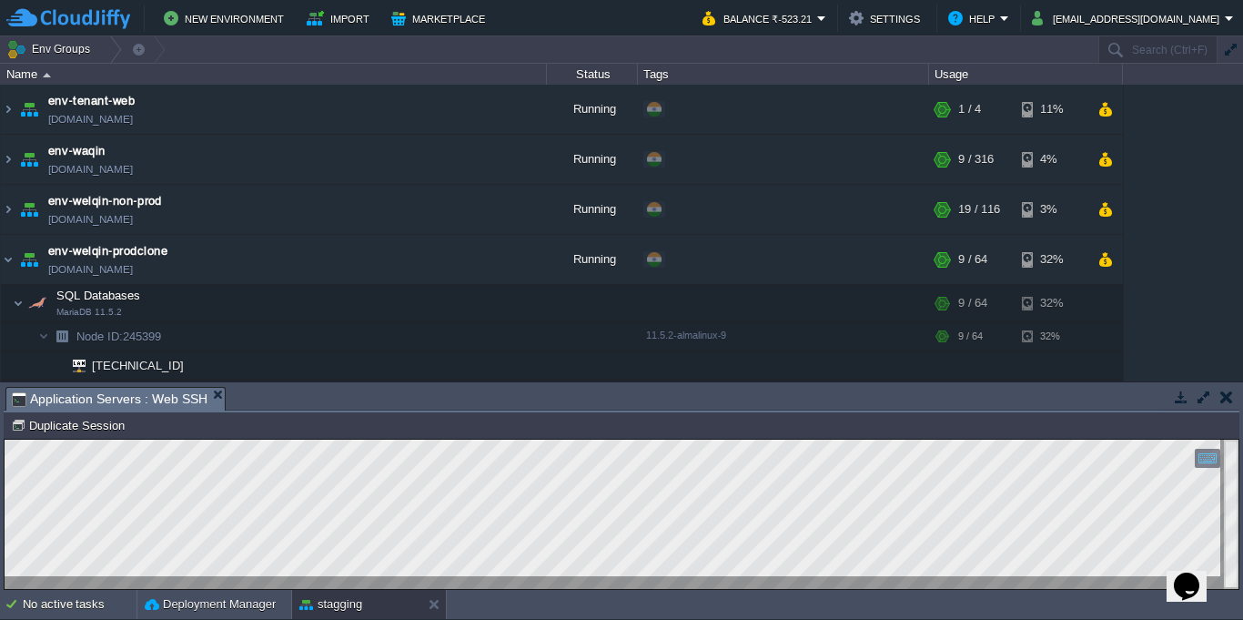
click at [1222, 404] on button "button" at bounding box center [1226, 397] width 13 height 16
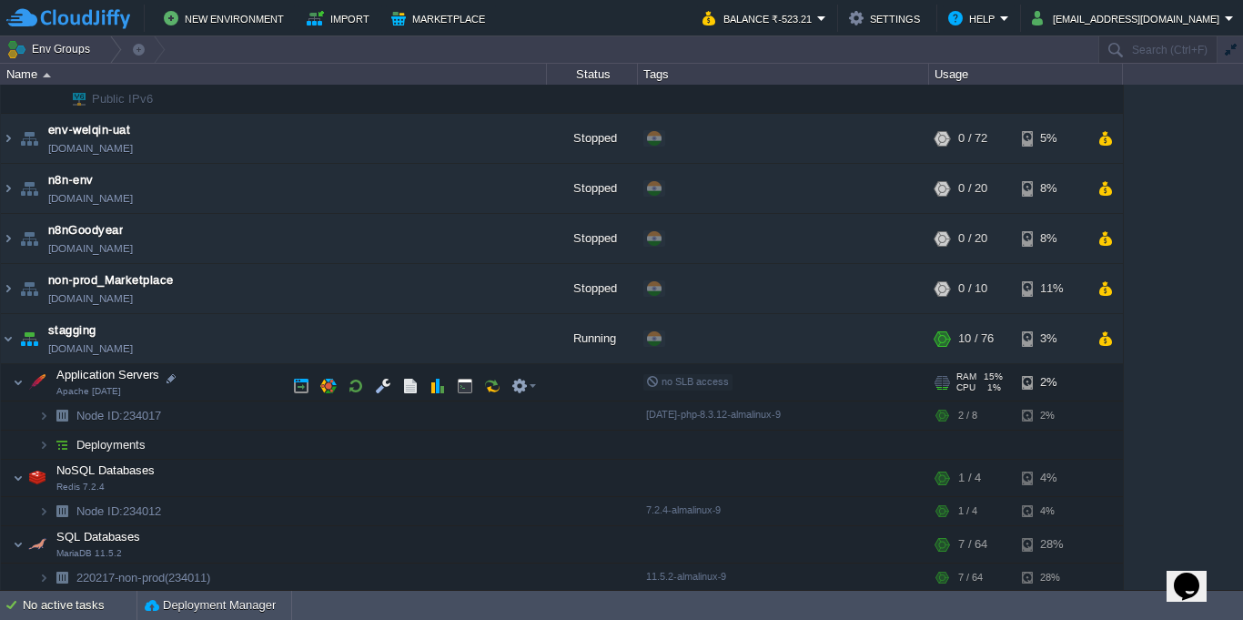
scroll to position [328, 0]
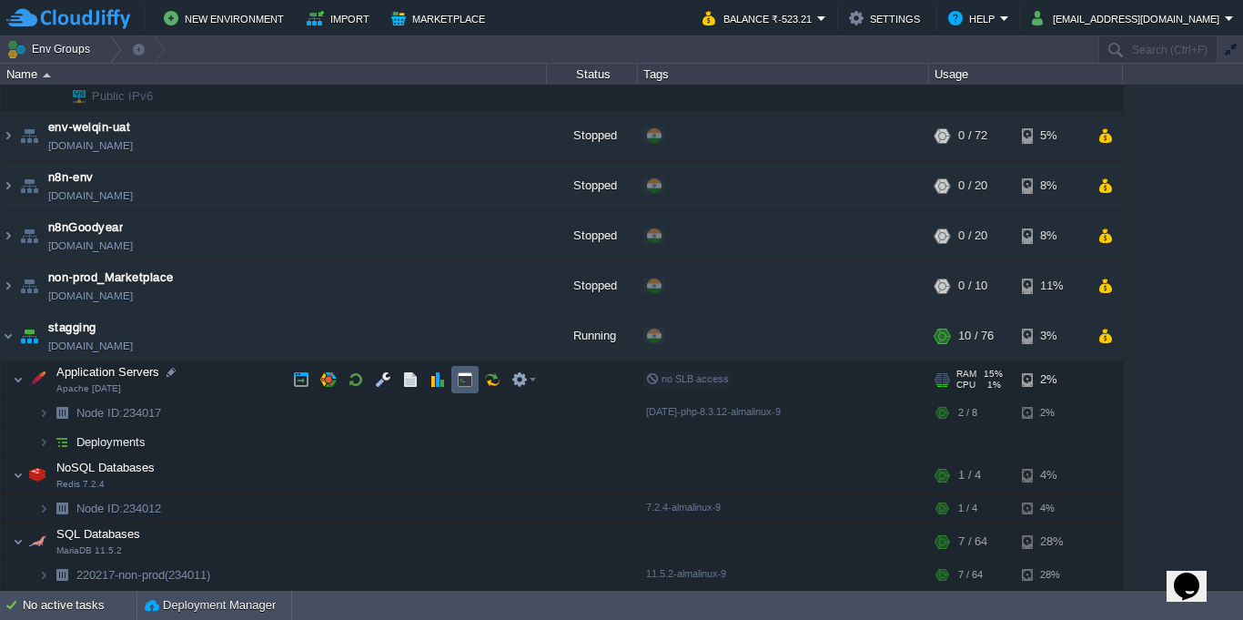
click at [468, 385] on button "button" at bounding box center [465, 379] width 16 height 16
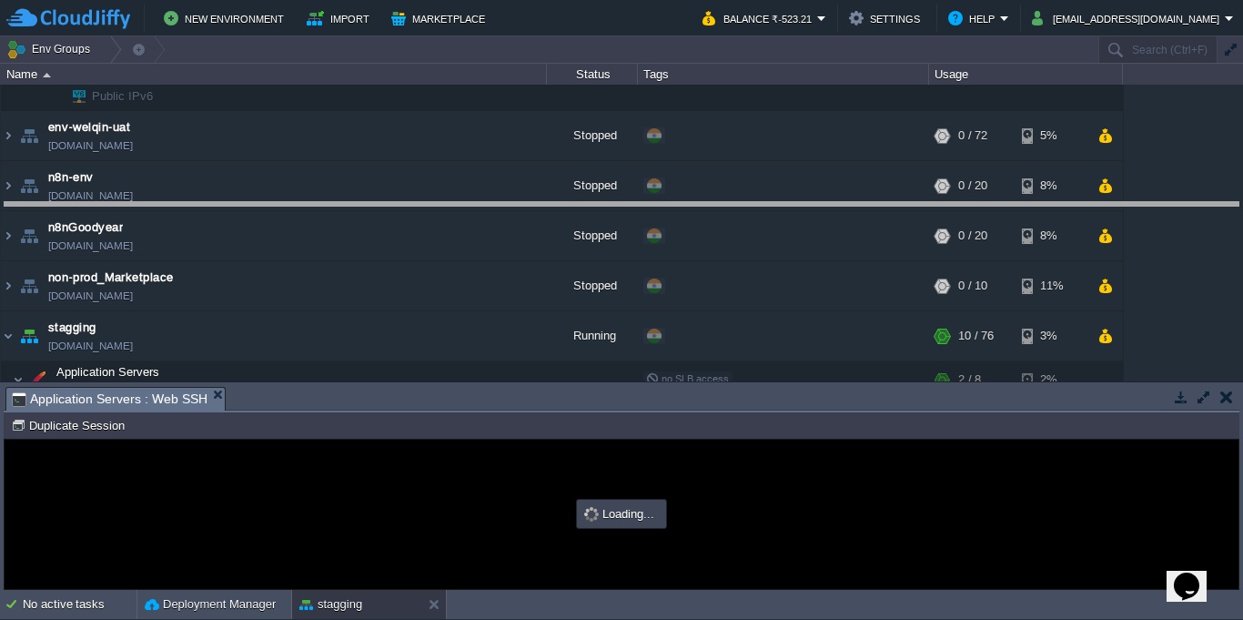
drag, startPoint x: 531, startPoint y: 402, endPoint x: 531, endPoint y: 203, distance: 199.3
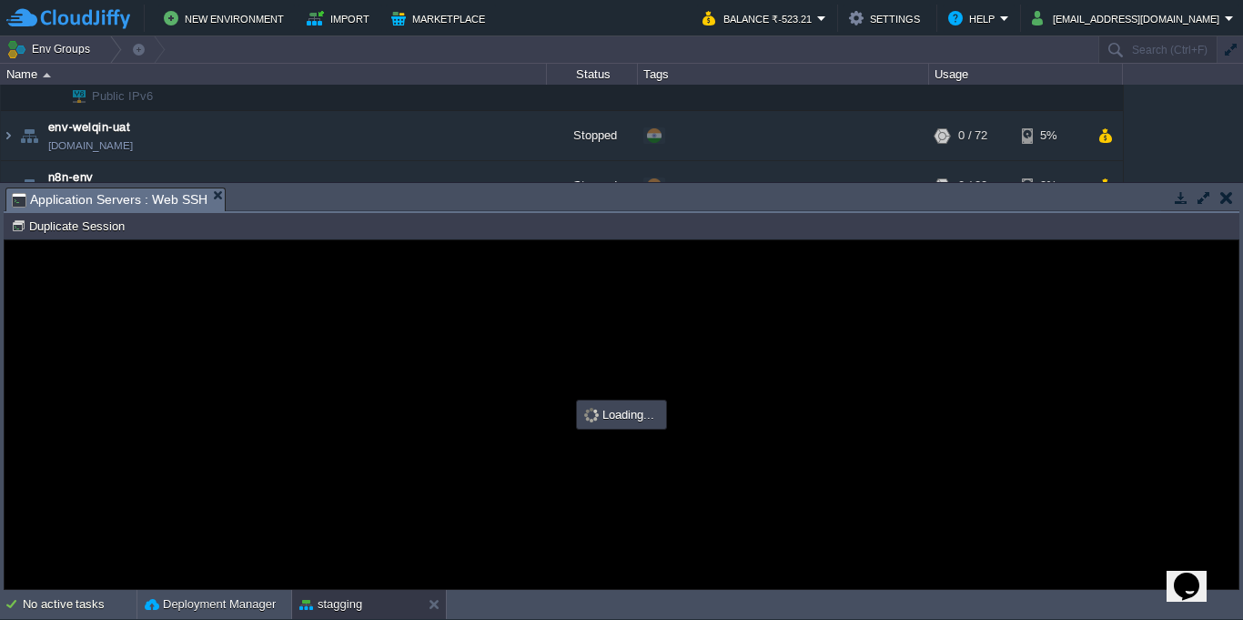
scroll to position [0, 0]
type input "#000000"
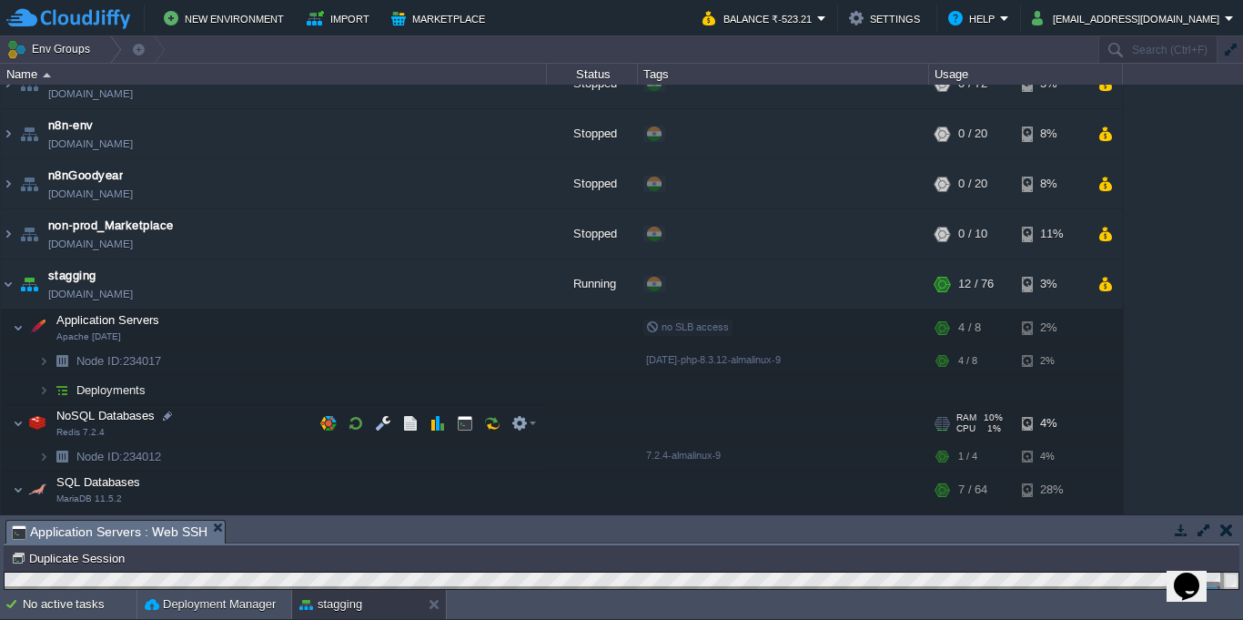
scroll to position [403, 0]
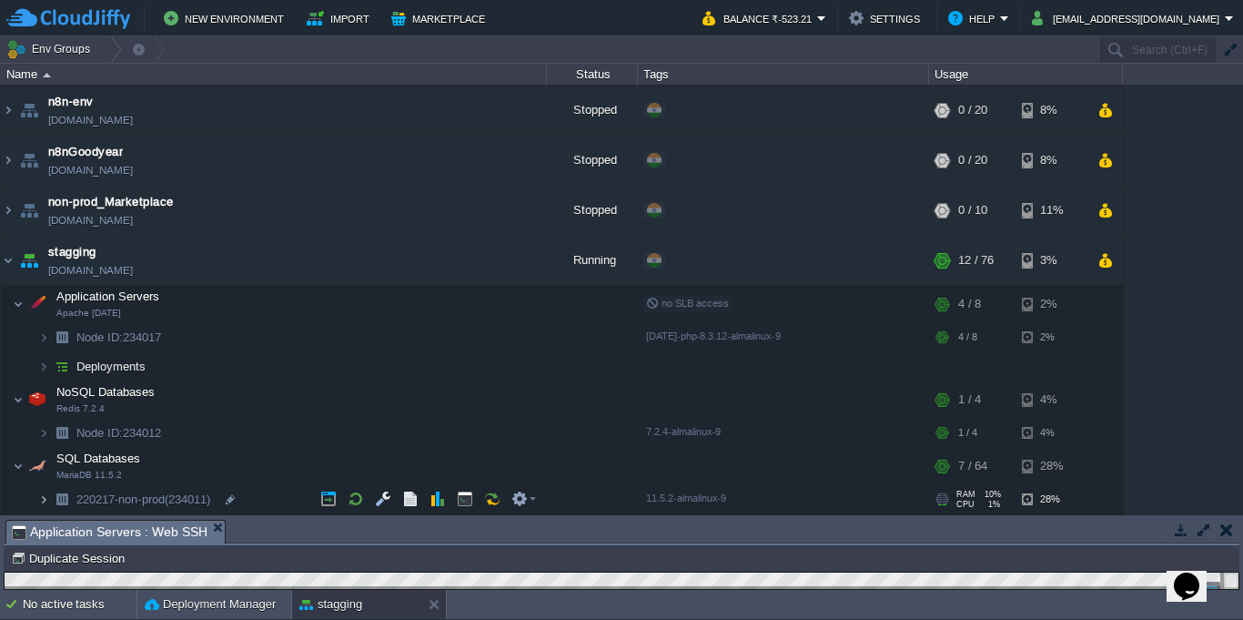
click at [45, 504] on img at bounding box center [43, 499] width 11 height 28
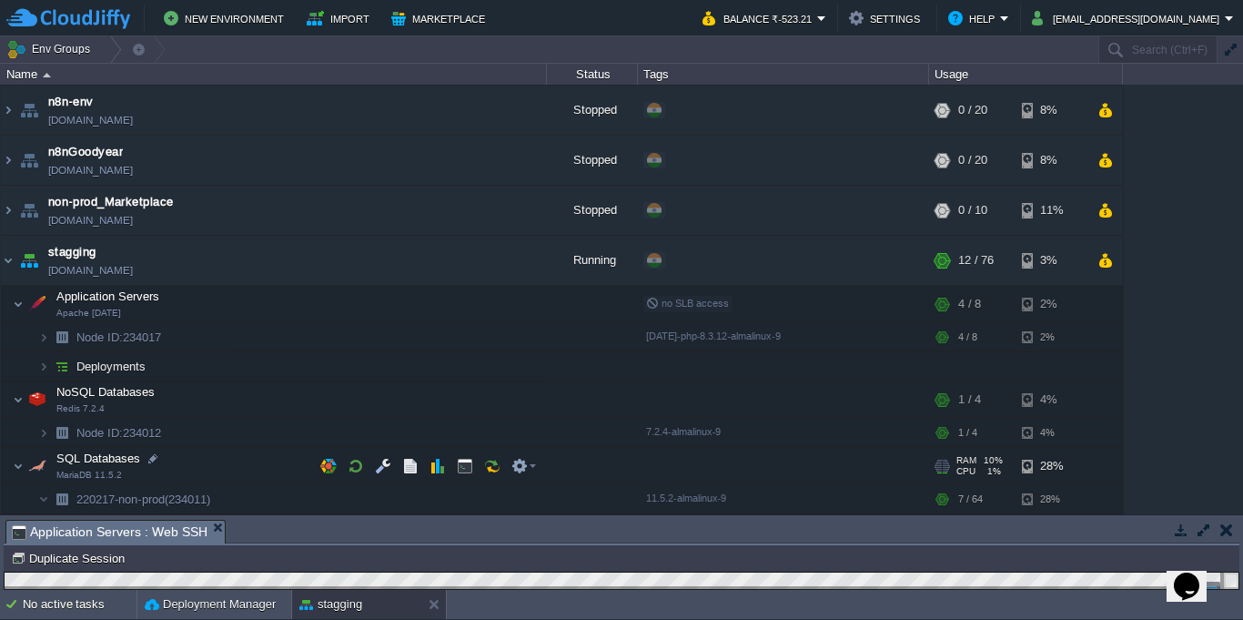
scroll to position [461, 0]
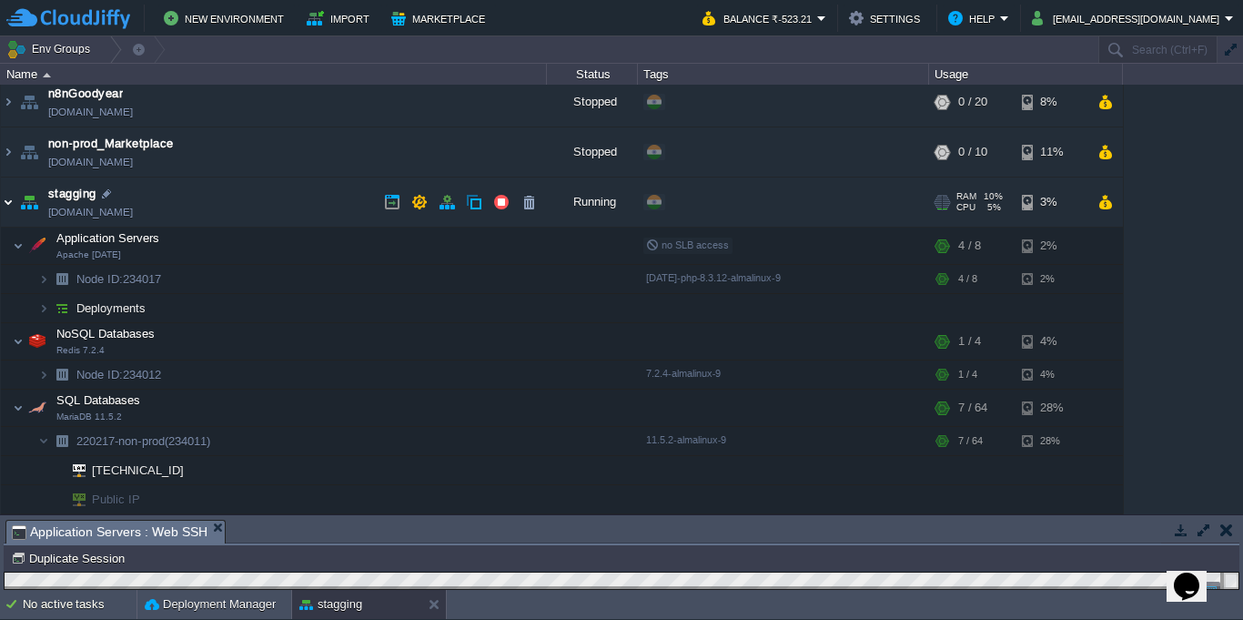
click at [1, 201] on img at bounding box center [8, 201] width 15 height 49
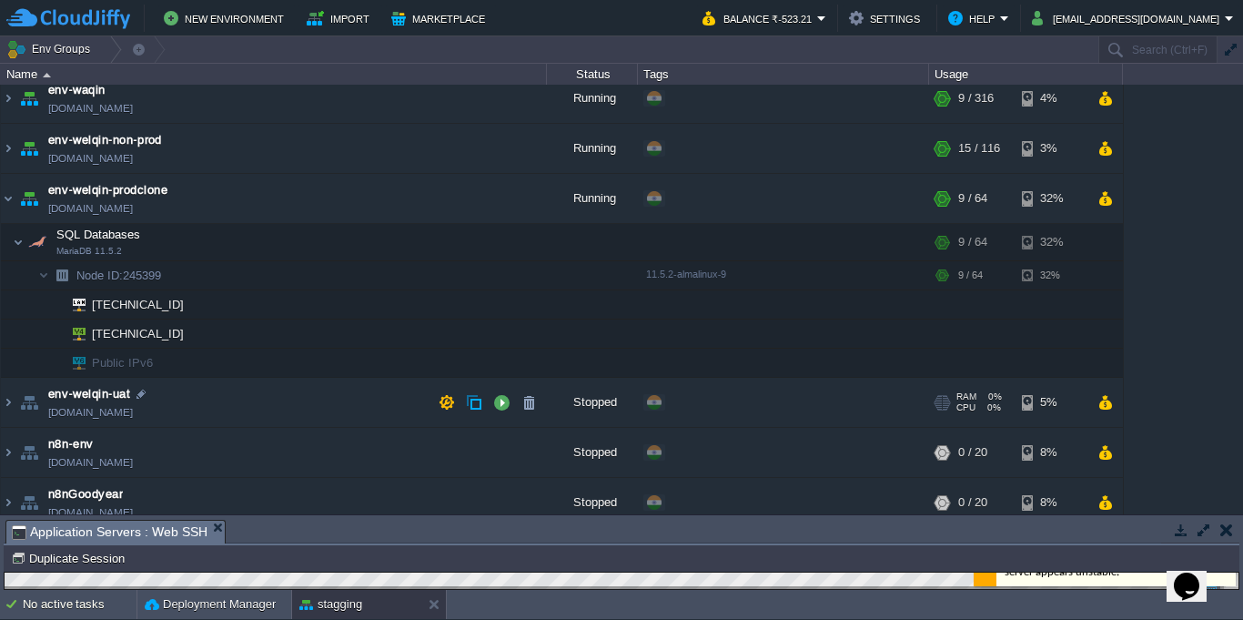
scroll to position [0, 0]
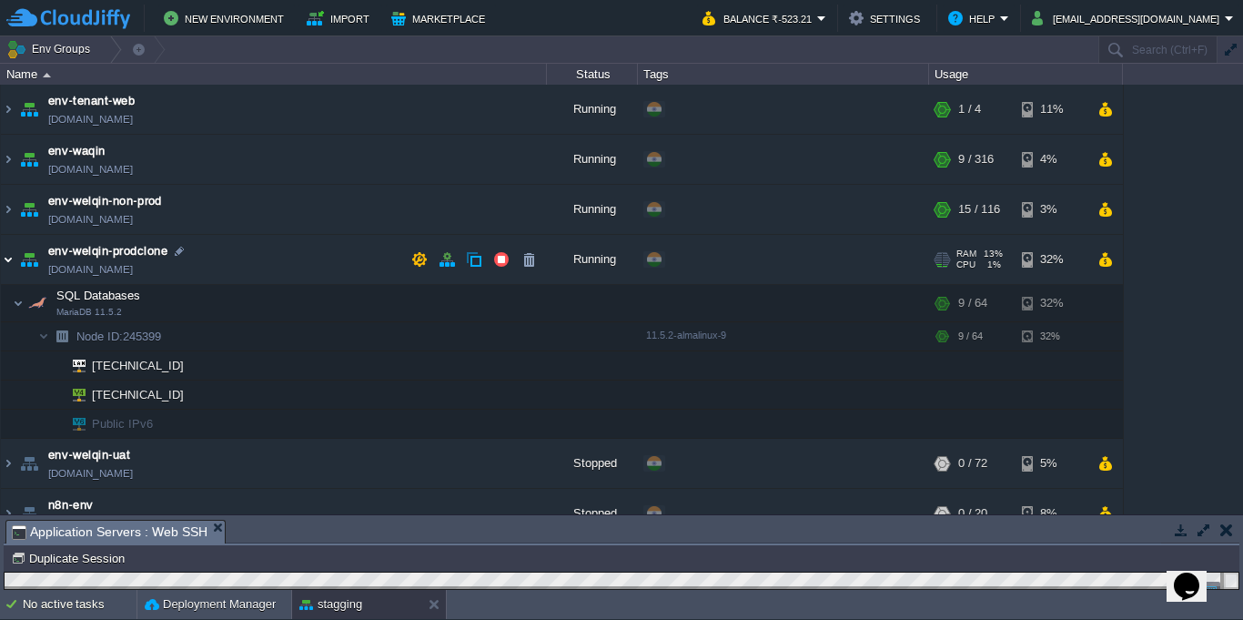
click at [2, 261] on img at bounding box center [8, 259] width 15 height 49
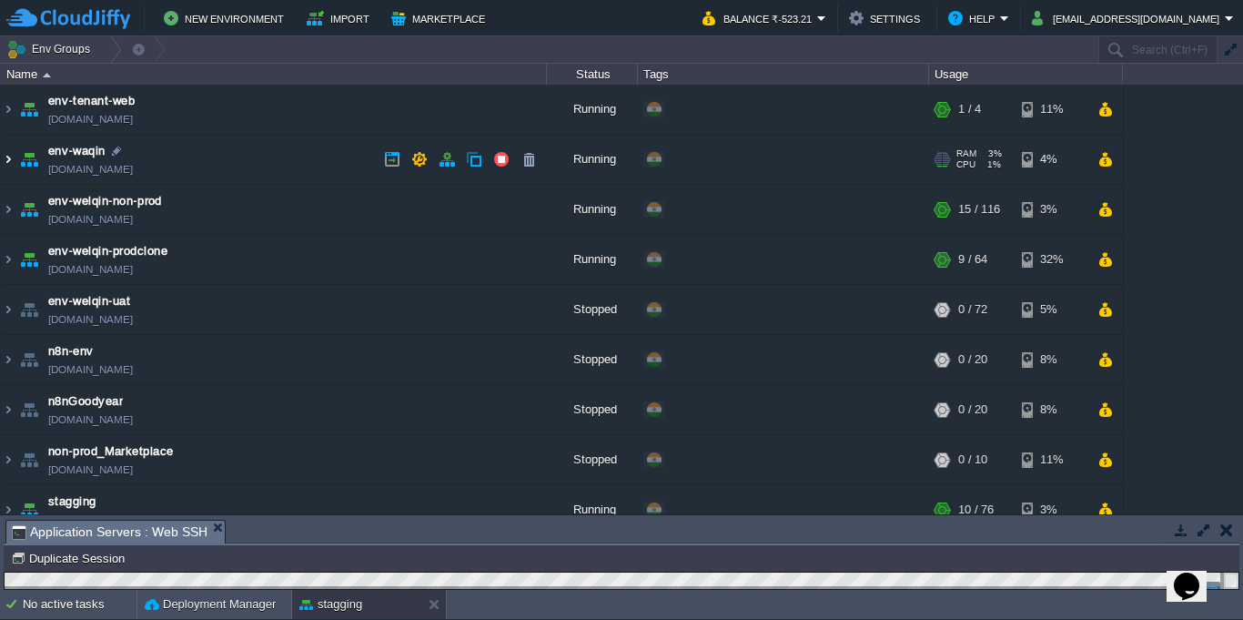
click at [4, 171] on img at bounding box center [8, 159] width 15 height 49
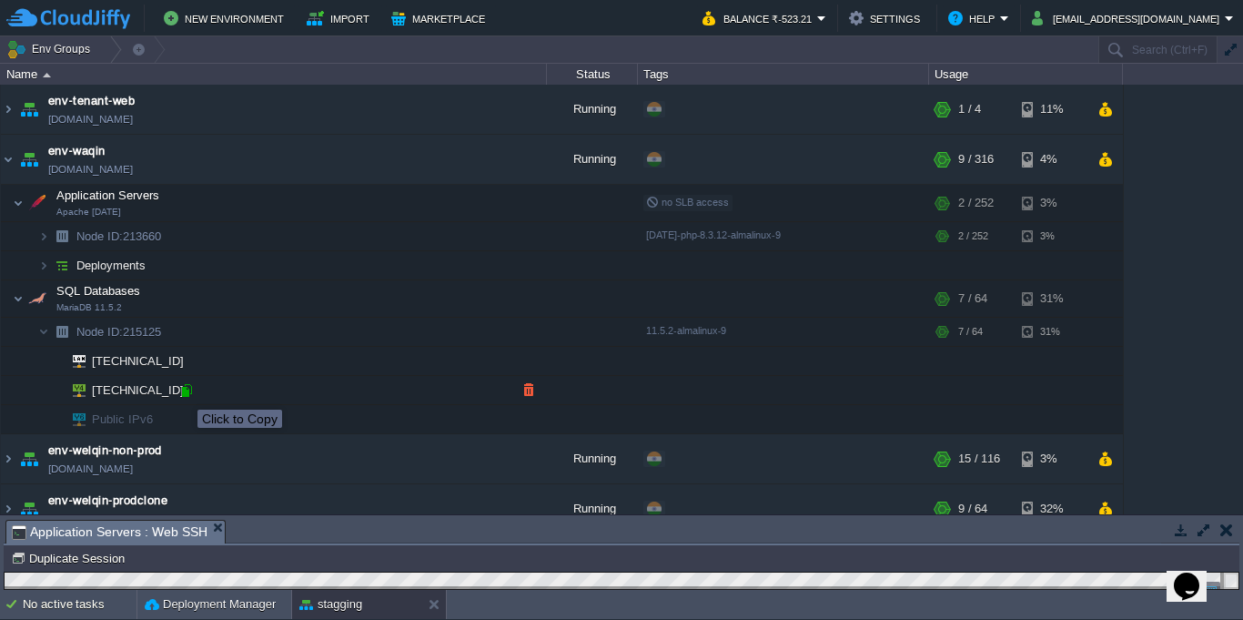
click at [187, 390] on div at bounding box center [186, 390] width 16 height 16
type input "[TECHNICAL_ID]"
